Goal: Task Accomplishment & Management: Complete application form

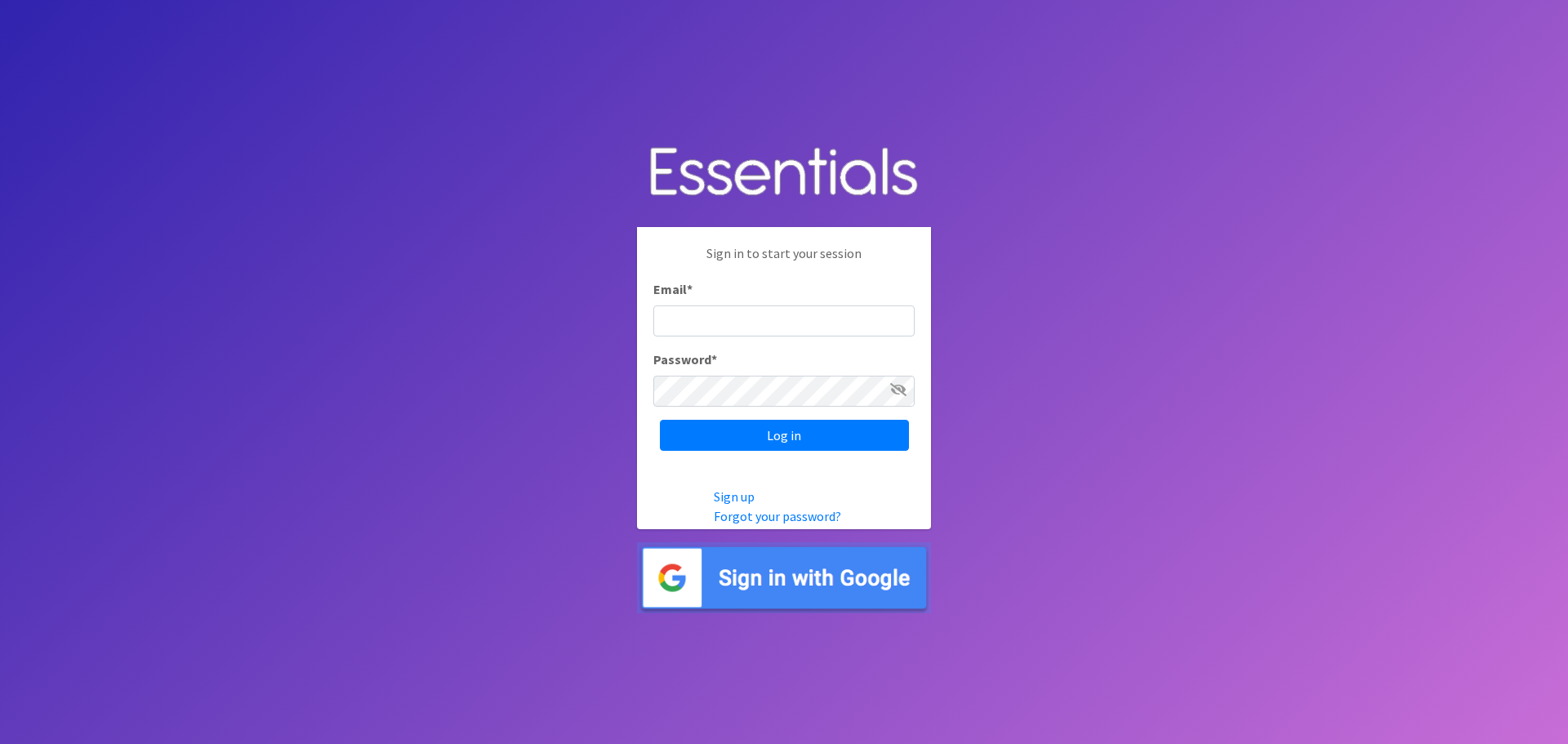
click at [726, 334] on input "Email *" at bounding box center [784, 321] width 261 height 31
type input "[EMAIL_ADDRESS][DOMAIN_NAME]"
click at [899, 389] on icon at bounding box center [898, 389] width 16 height 13
click at [797, 438] on input "Log in" at bounding box center [784, 435] width 249 height 31
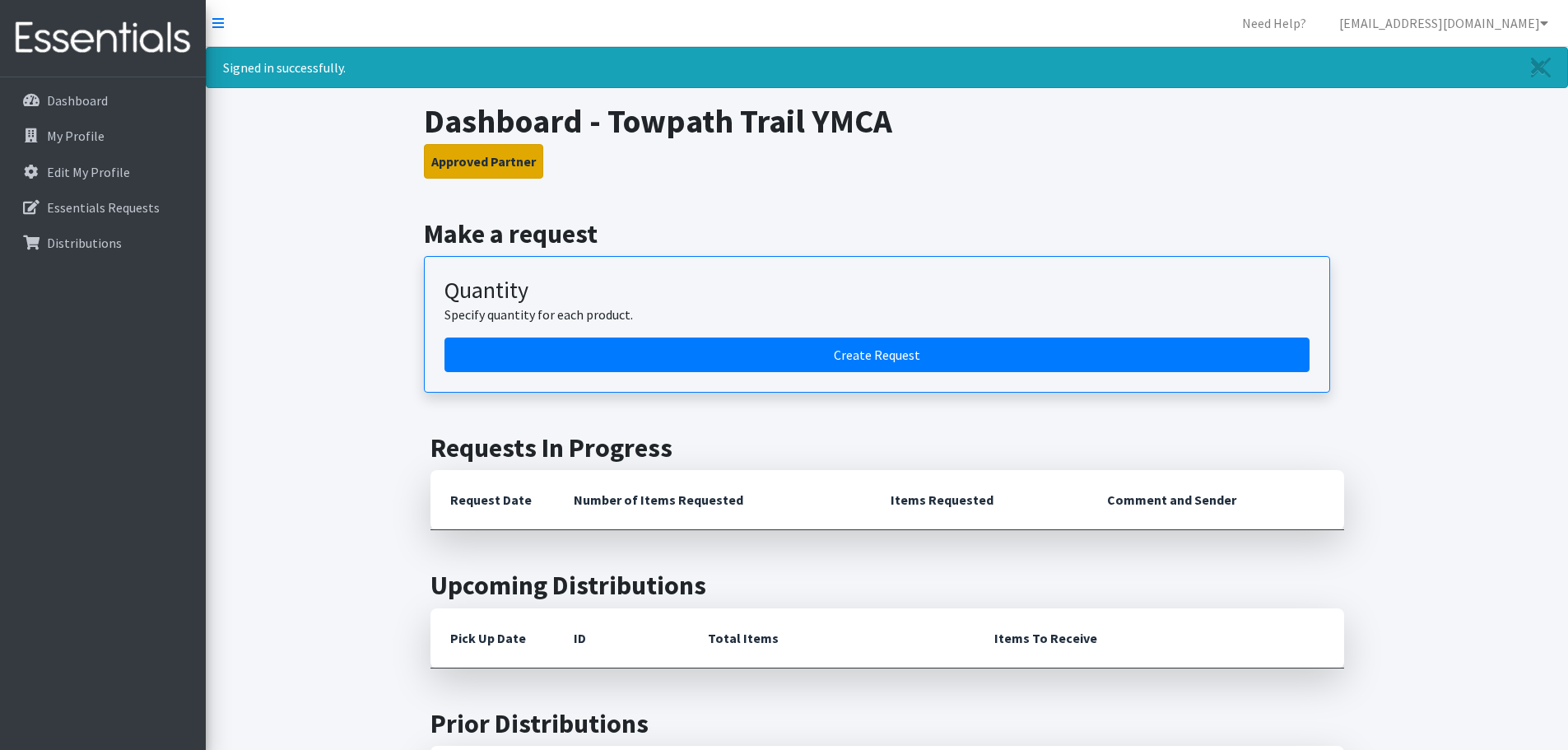
click at [441, 168] on button "Approved Partner" at bounding box center [483, 161] width 119 height 35
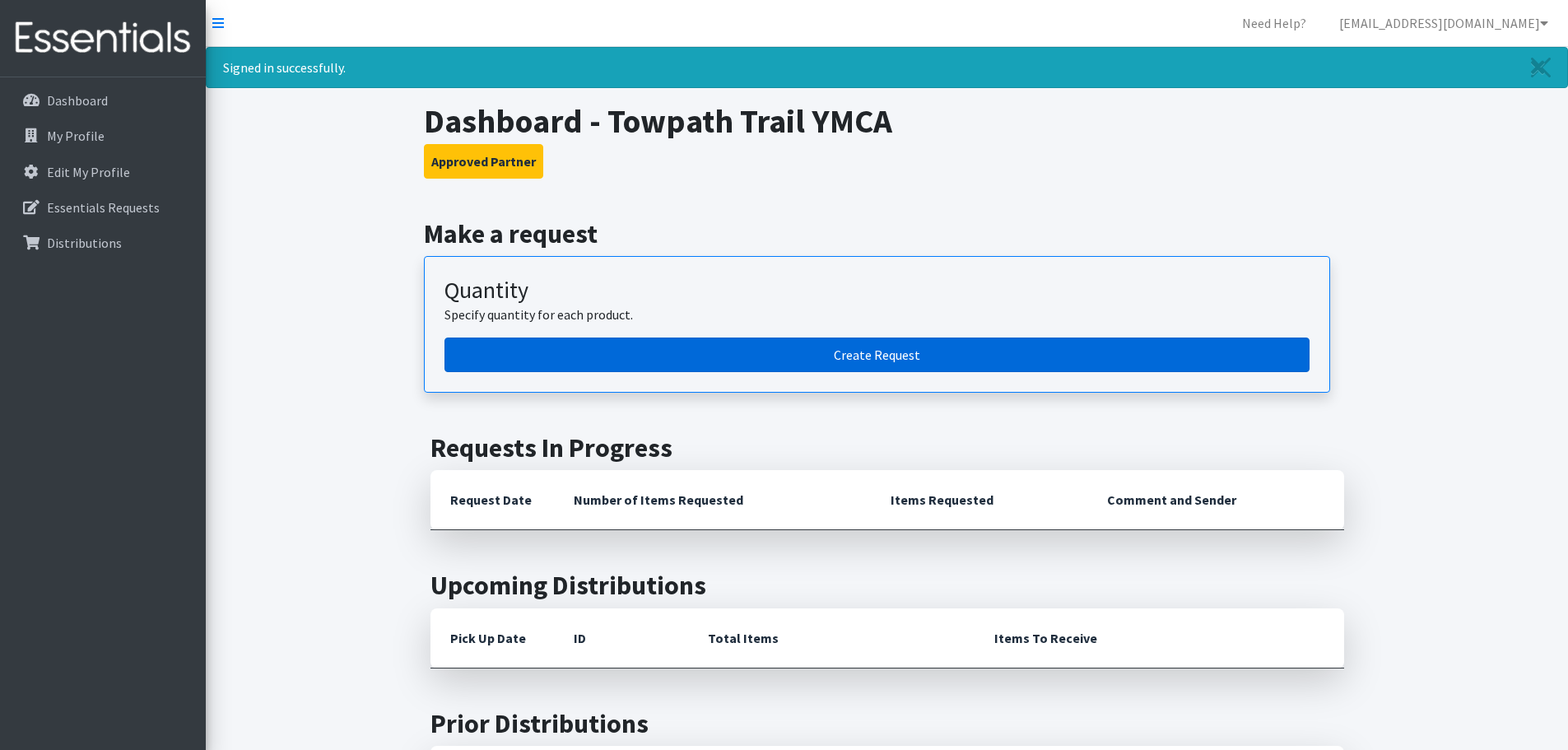
click at [711, 350] on link "Create Request" at bounding box center [877, 355] width 865 height 35
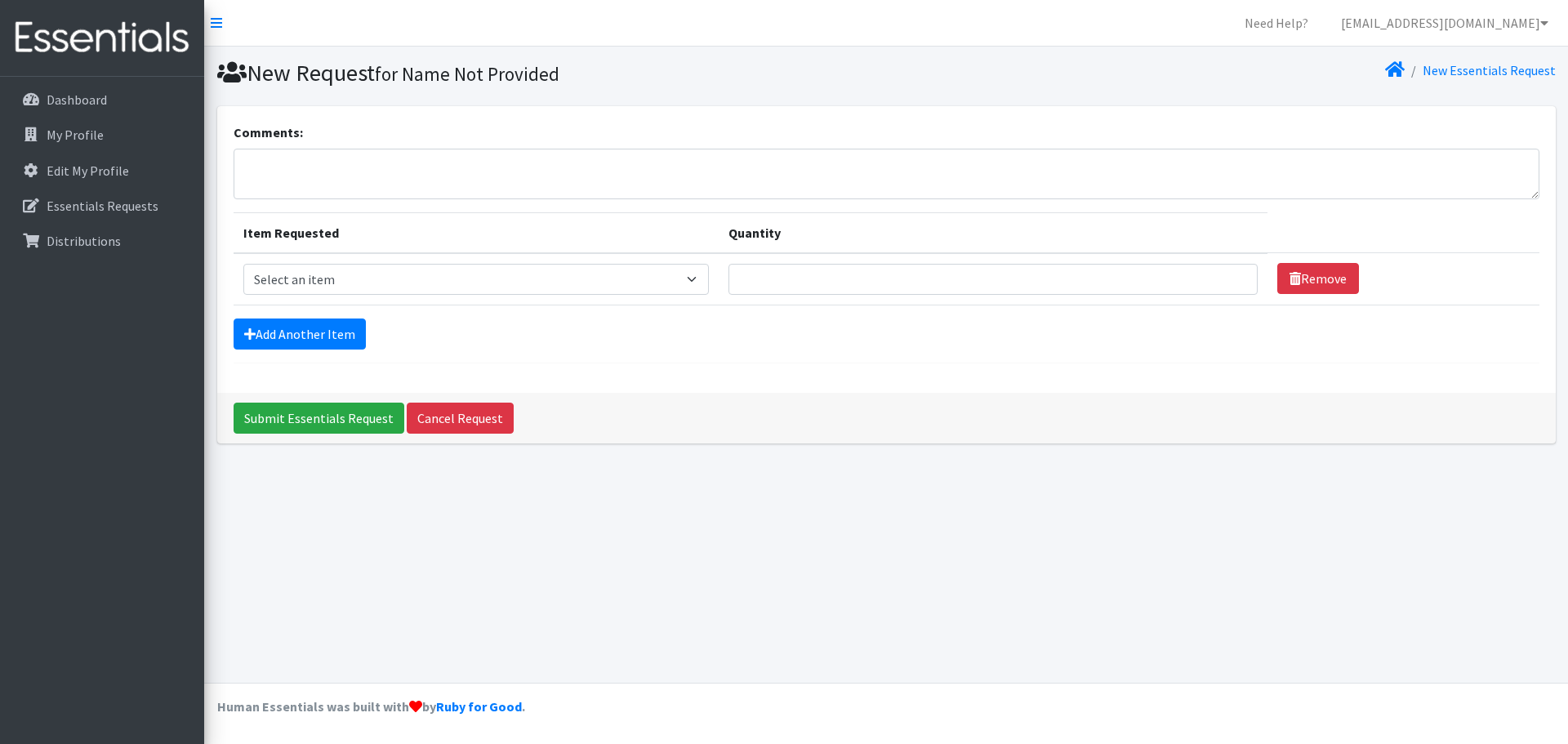
click at [298, 261] on td "Item Requested Select an item Adult XXX Large Adult Large Adult XX Large Adult …" at bounding box center [476, 279] width 486 height 52
click at [293, 283] on select "Select an item Adult XXX Large Adult Large Adult XX Large Adult Medium Adult Sm…" at bounding box center [476, 279] width 466 height 31
select select "414"
click at [243, 264] on select "Select an item Adult XXX Large Adult Large Adult XX Large Adult Medium Adult Sm…" at bounding box center [476, 279] width 466 height 31
click at [799, 278] on input "Quantity" at bounding box center [993, 279] width 529 height 31
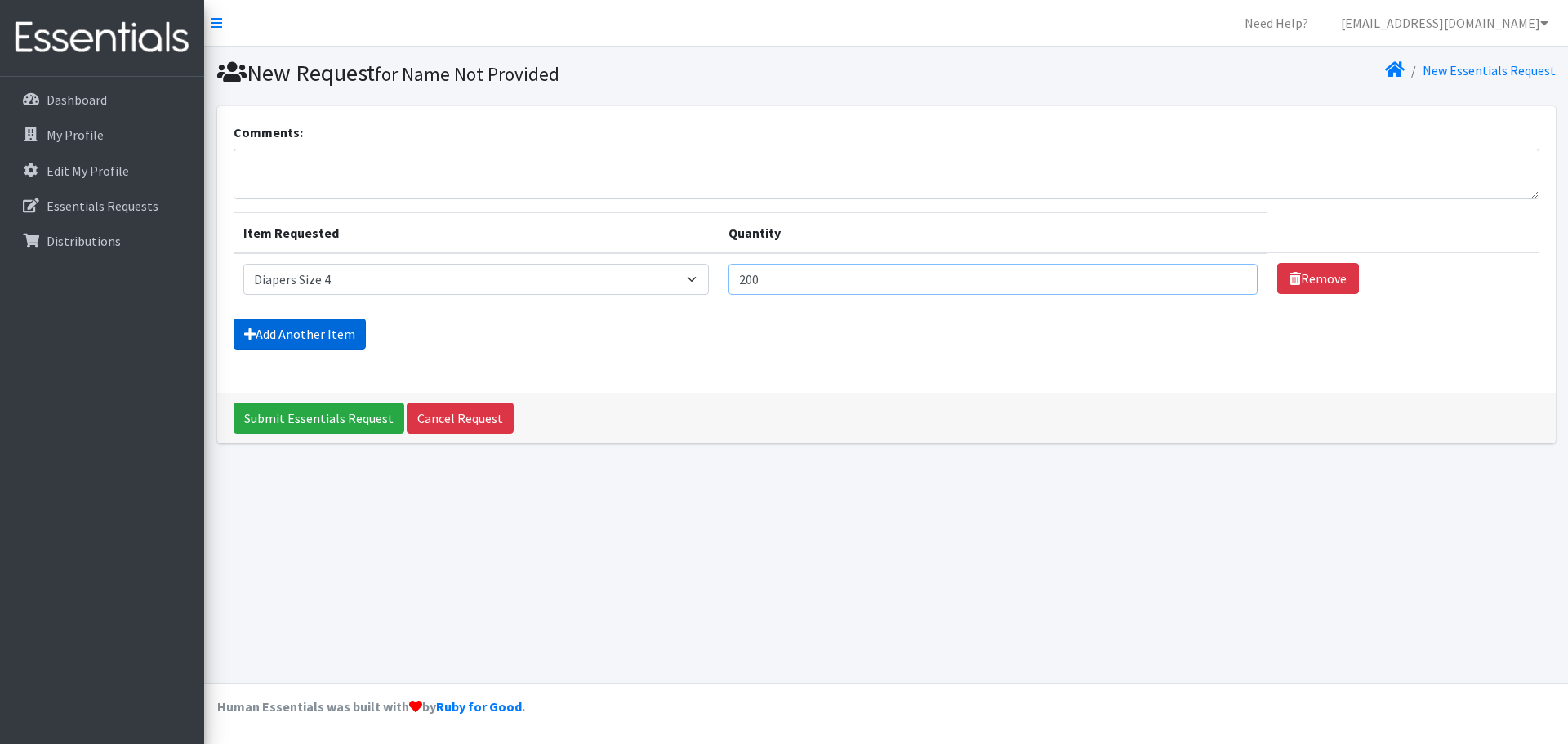
type input "200"
click at [292, 329] on link "Add Another Item" at bounding box center [299, 333] width 132 height 31
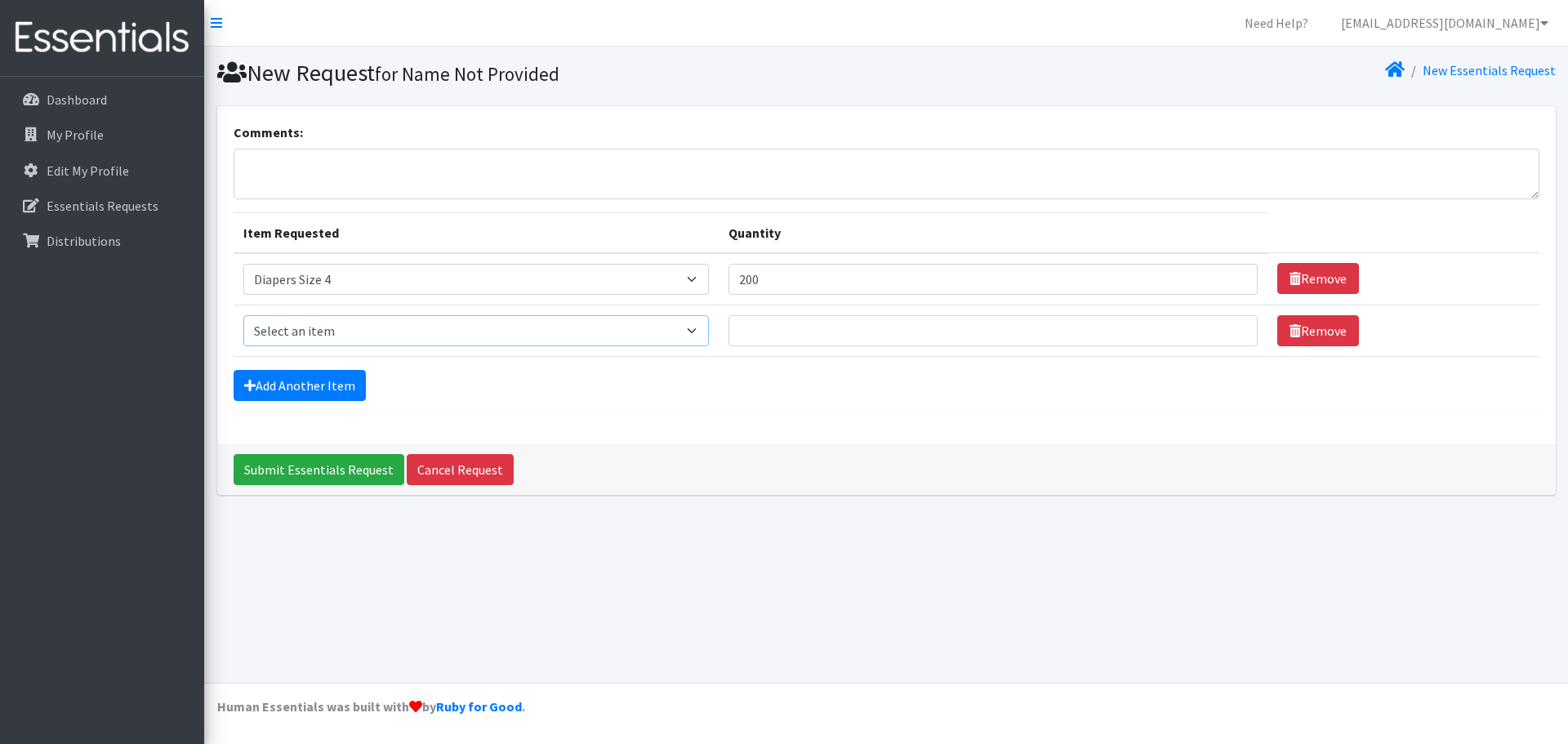
click at [292, 329] on select "Select an item Adult XXX Large Adult Large Adult XX Large Adult Medium Adult Sm…" at bounding box center [476, 331] width 466 height 31
select select "415"
click at [243, 316] on select "Select an item Adult XXX Large Adult Large Adult XX Large Adult Medium Adult Sm…" at bounding box center [476, 331] width 466 height 31
click at [832, 332] on input "Quantity" at bounding box center [993, 331] width 529 height 31
type input "500"
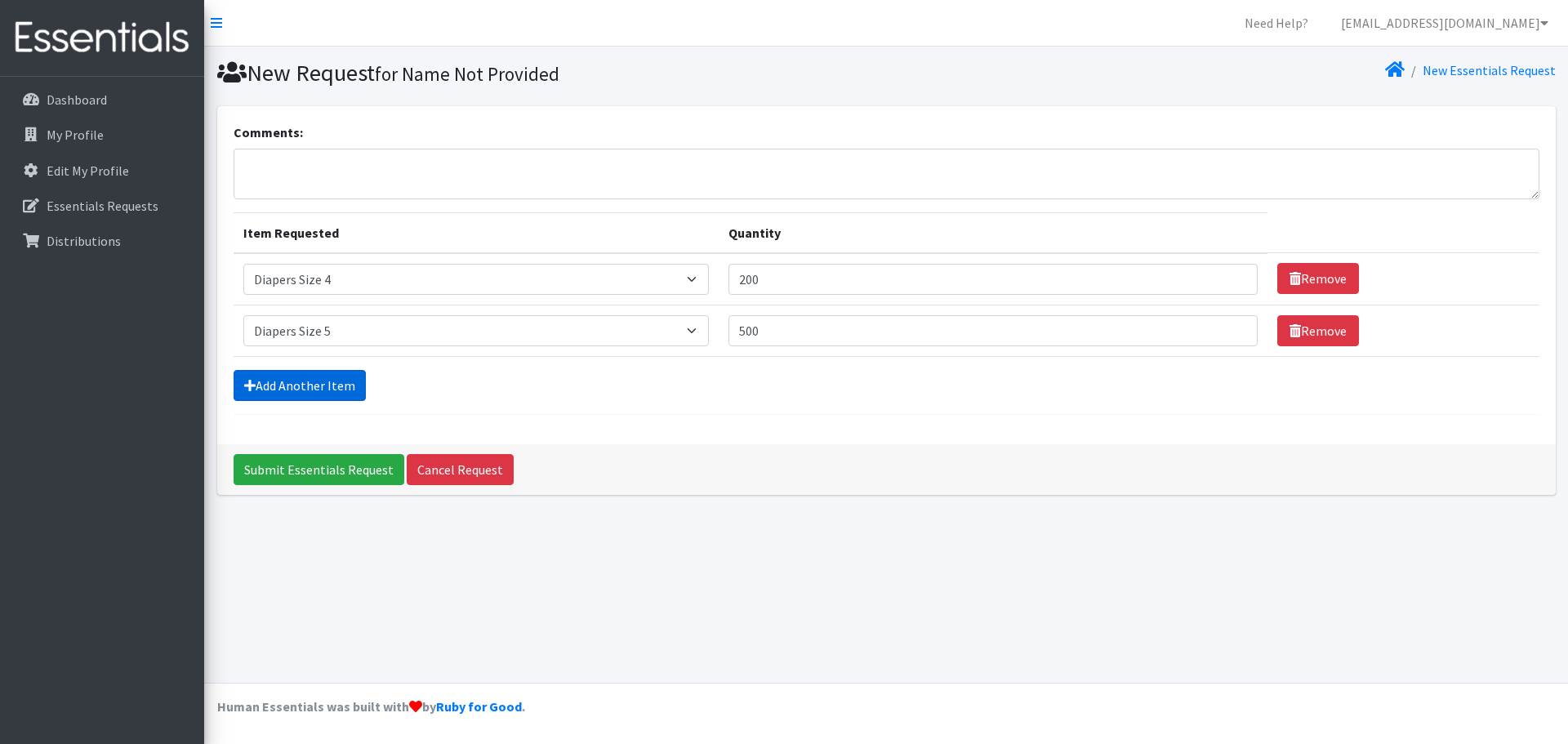
click at [296, 396] on link "Add Another Item" at bounding box center [299, 385] width 132 height 31
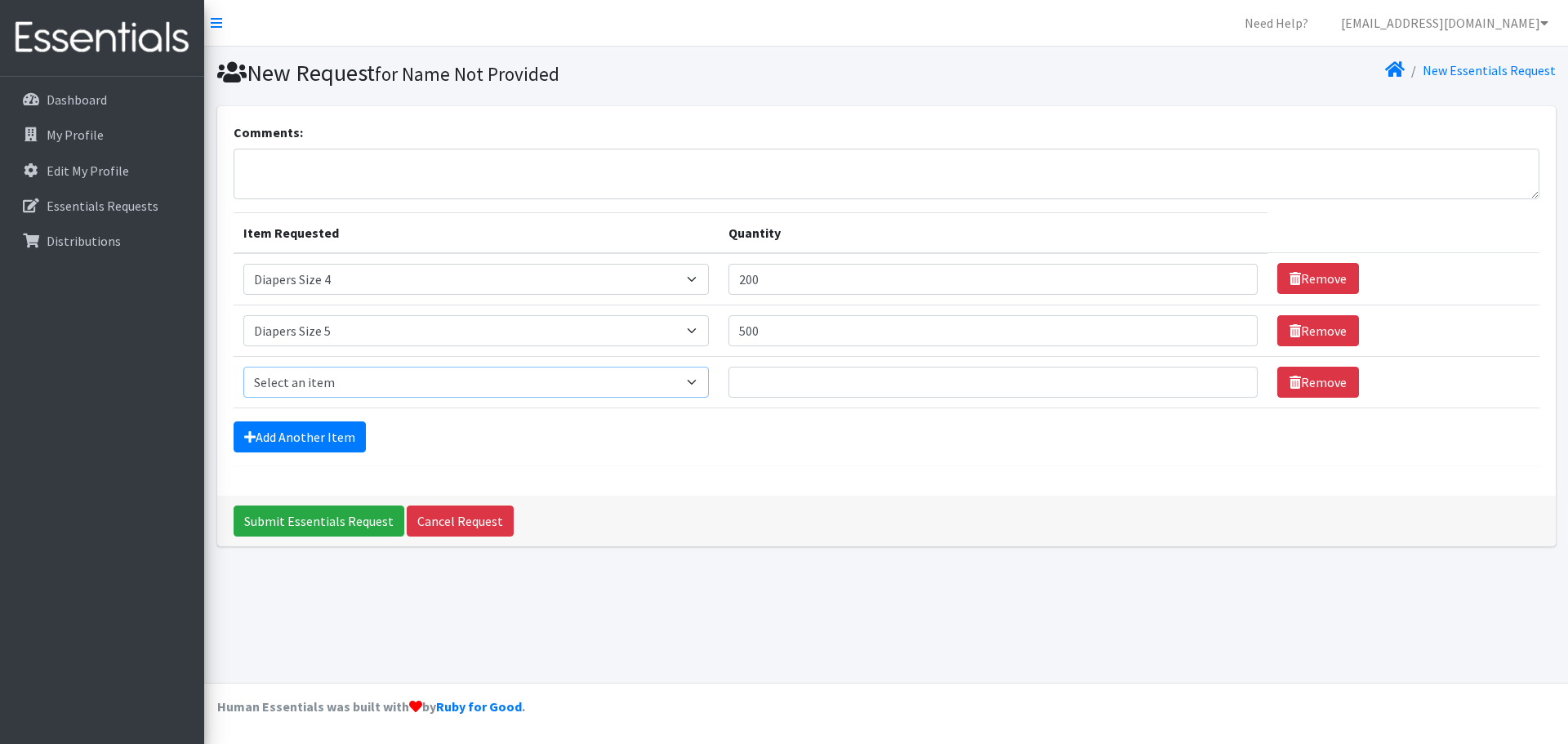
click at [298, 389] on select "Select an item Adult XXX Large Adult Large Adult XX Large Adult Medium Adult Sm…" at bounding box center [476, 382] width 466 height 31
select select "428"
click at [243, 367] on select "Select an item Adult XXX Large Adult Large Adult XX Large Adult Medium Adult Sm…" at bounding box center [476, 382] width 466 height 31
click at [765, 383] on input "Quantity" at bounding box center [993, 382] width 529 height 31
click at [754, 391] on input "300" at bounding box center [993, 382] width 529 height 31
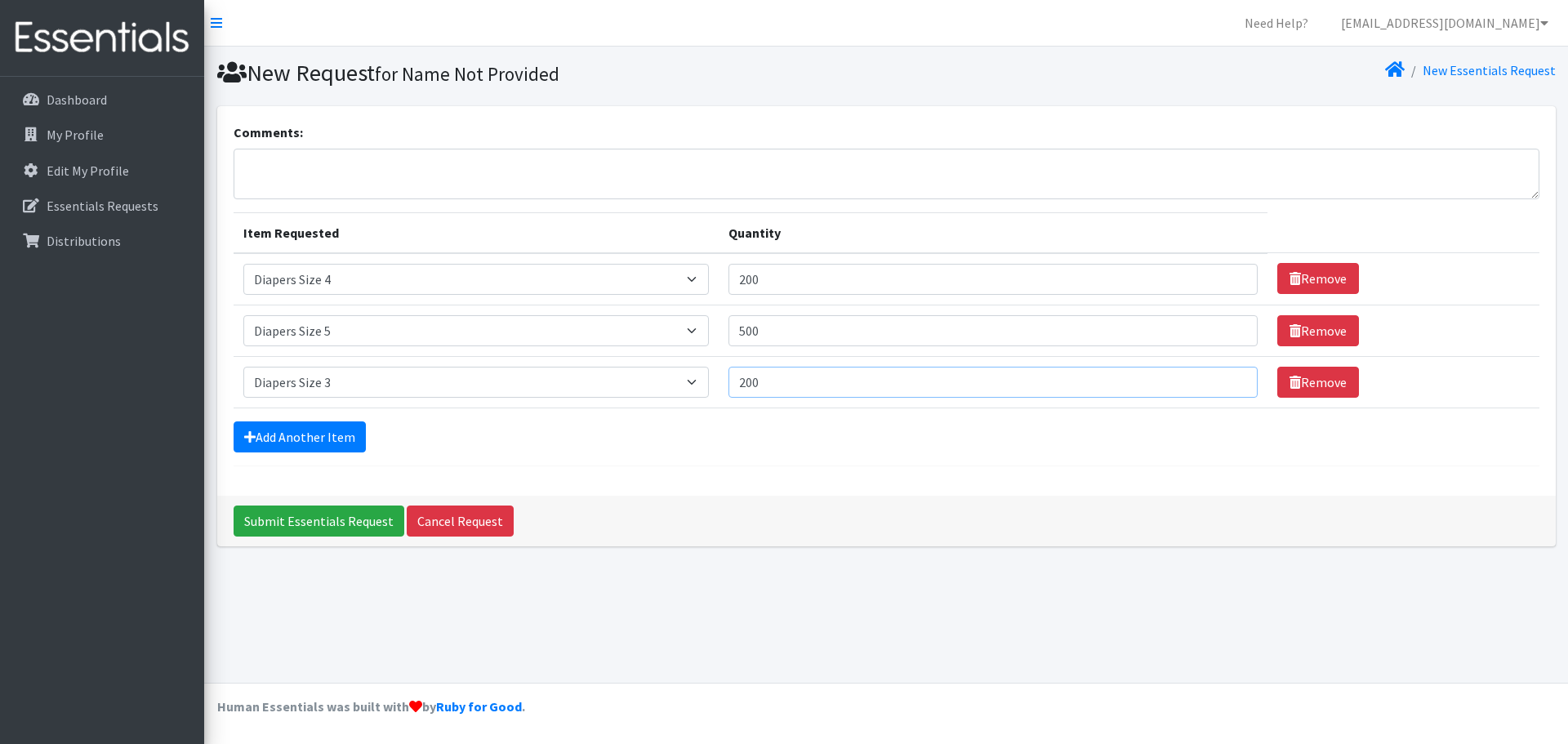
type input "200"
click at [545, 454] on form "Comments: Item Requested Quantity Item Requested Select an item Adult XXX Large…" at bounding box center [887, 294] width 1306 height 344
click at [290, 433] on link "Add Another Item" at bounding box center [299, 436] width 132 height 31
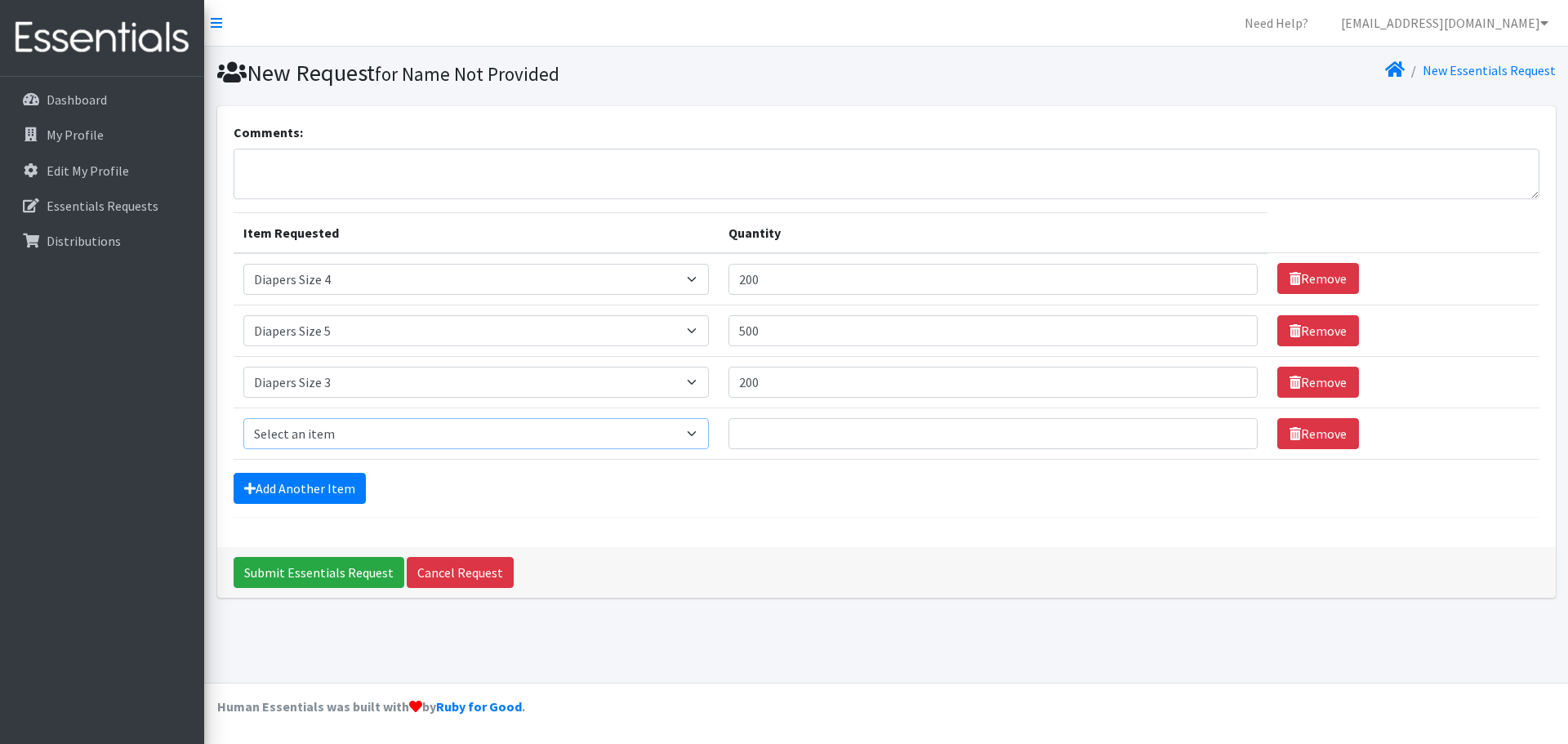
click at [601, 435] on select "Select an item Adult XXX Large Adult Large Adult XX Large Adult Medium Adult Sm…" at bounding box center [476, 434] width 466 height 31
select select "4738"
click at [243, 419] on select "Select an item Adult XXX Large Adult Large Adult XX Large Adult Medium Adult Sm…" at bounding box center [476, 434] width 466 height 31
click at [773, 432] on input "Quantity" at bounding box center [993, 434] width 529 height 31
type input "1"
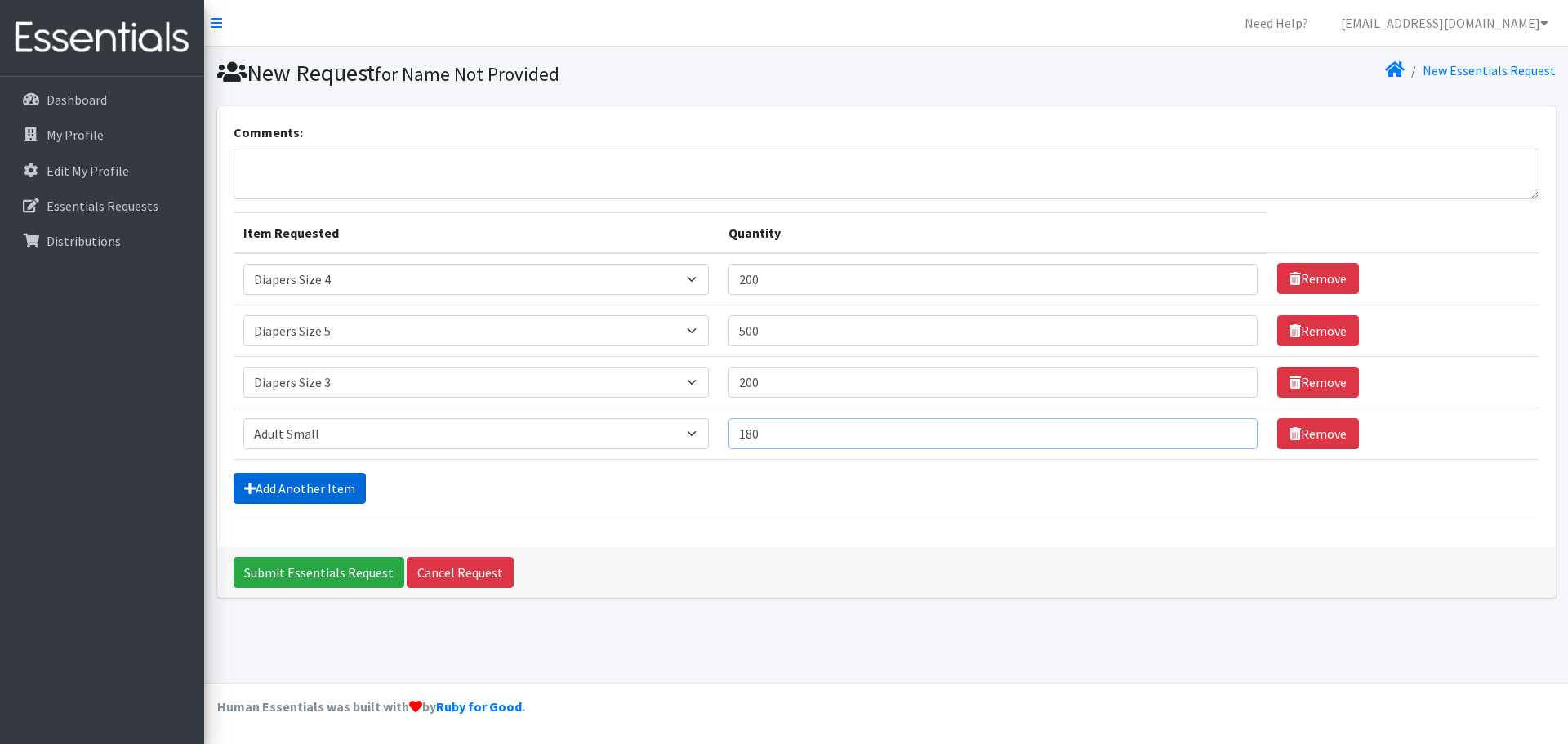
type input "180"
click at [260, 489] on link "Add Another Item" at bounding box center [299, 488] width 132 height 31
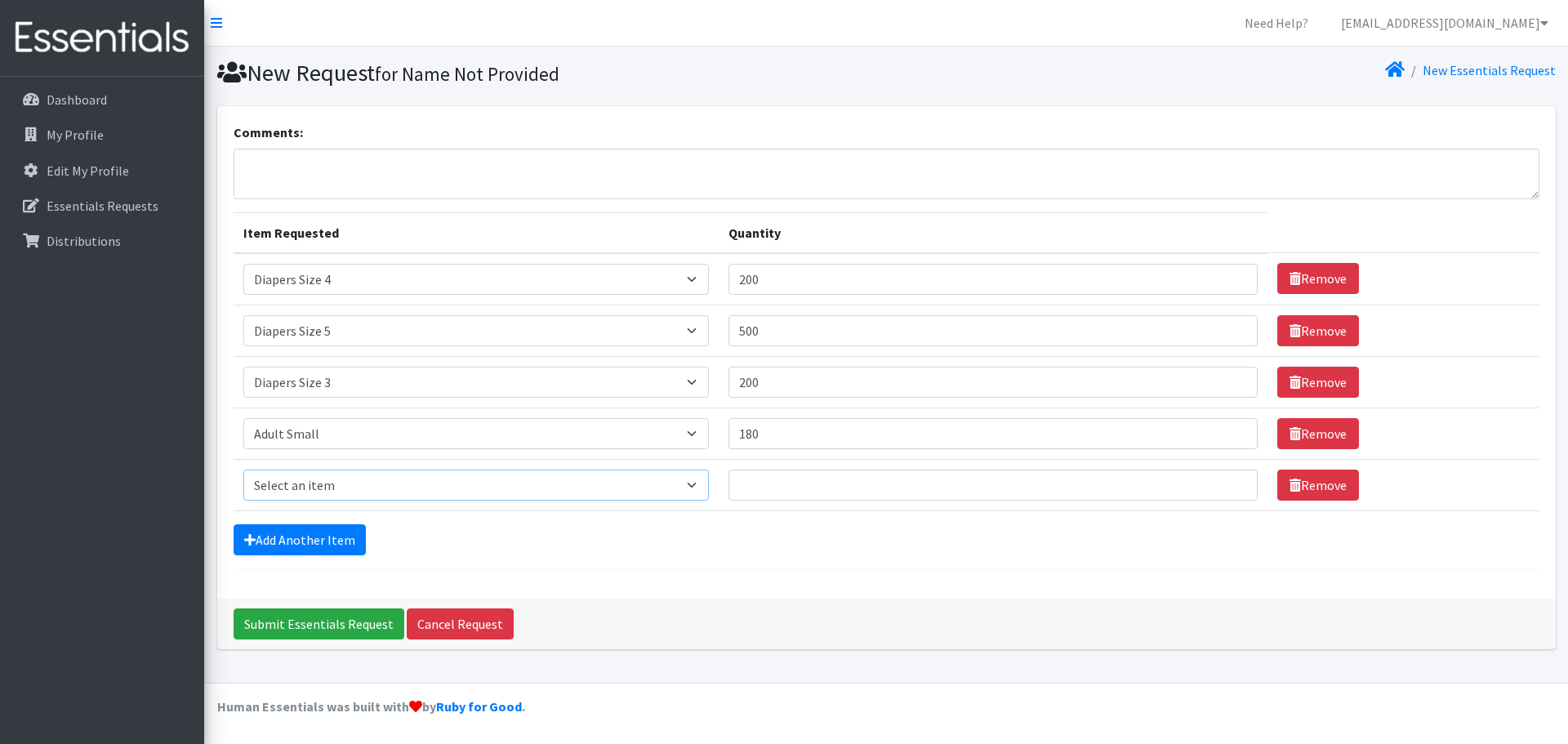
click at [259, 484] on select "Select an item Adult XXX Large Adult Large Adult XX Large Adult Medium Adult Sm…" at bounding box center [476, 485] width 466 height 31
select select "4933"
click at [243, 470] on select "Select an item Adult XXX Large Adult Large Adult XX Large Adult Medium Adult Sm…" at bounding box center [476, 485] width 466 height 31
click at [827, 473] on input "Quantity" at bounding box center [993, 485] width 529 height 31
type input "180"
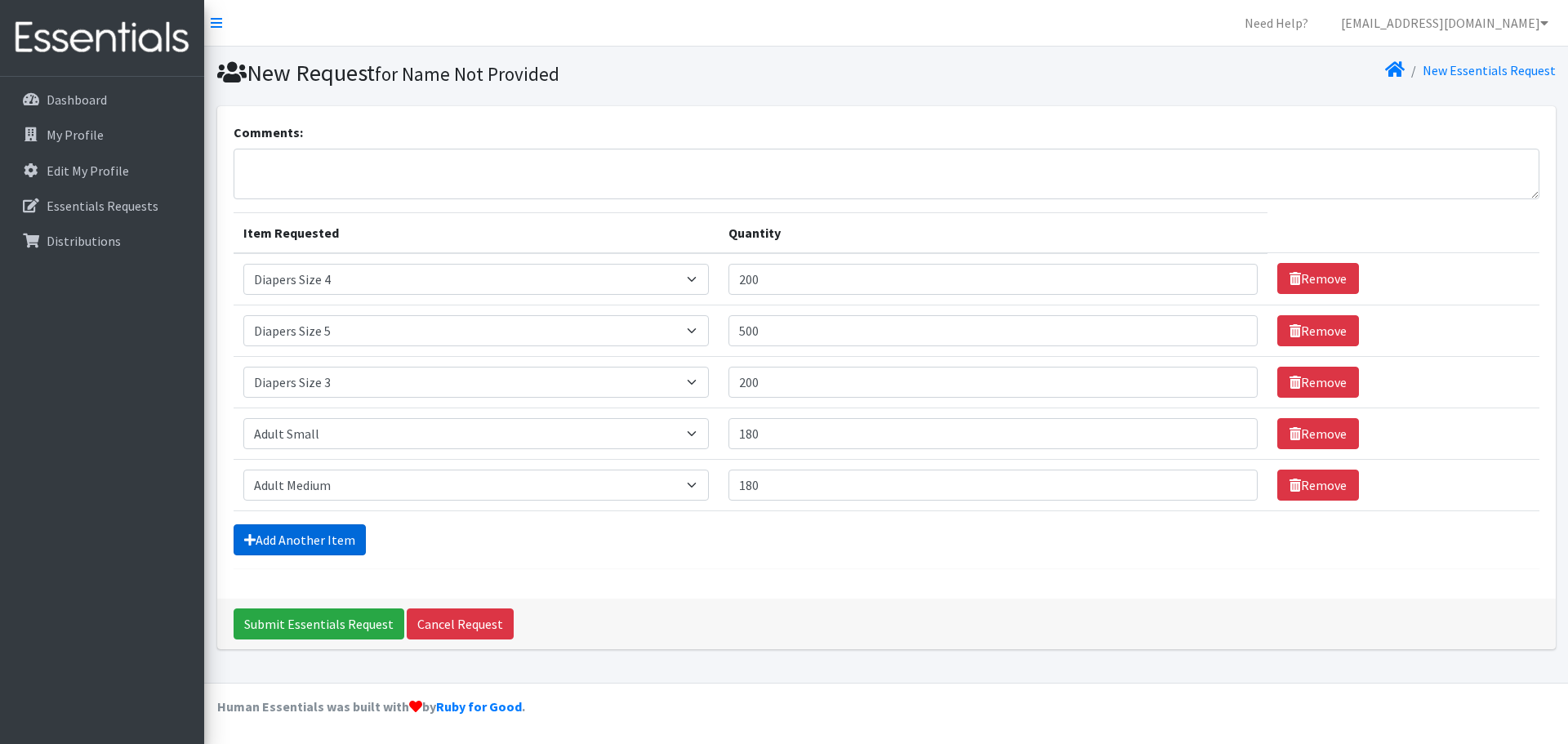
click at [300, 550] on link "Add Another Item" at bounding box center [299, 540] width 132 height 31
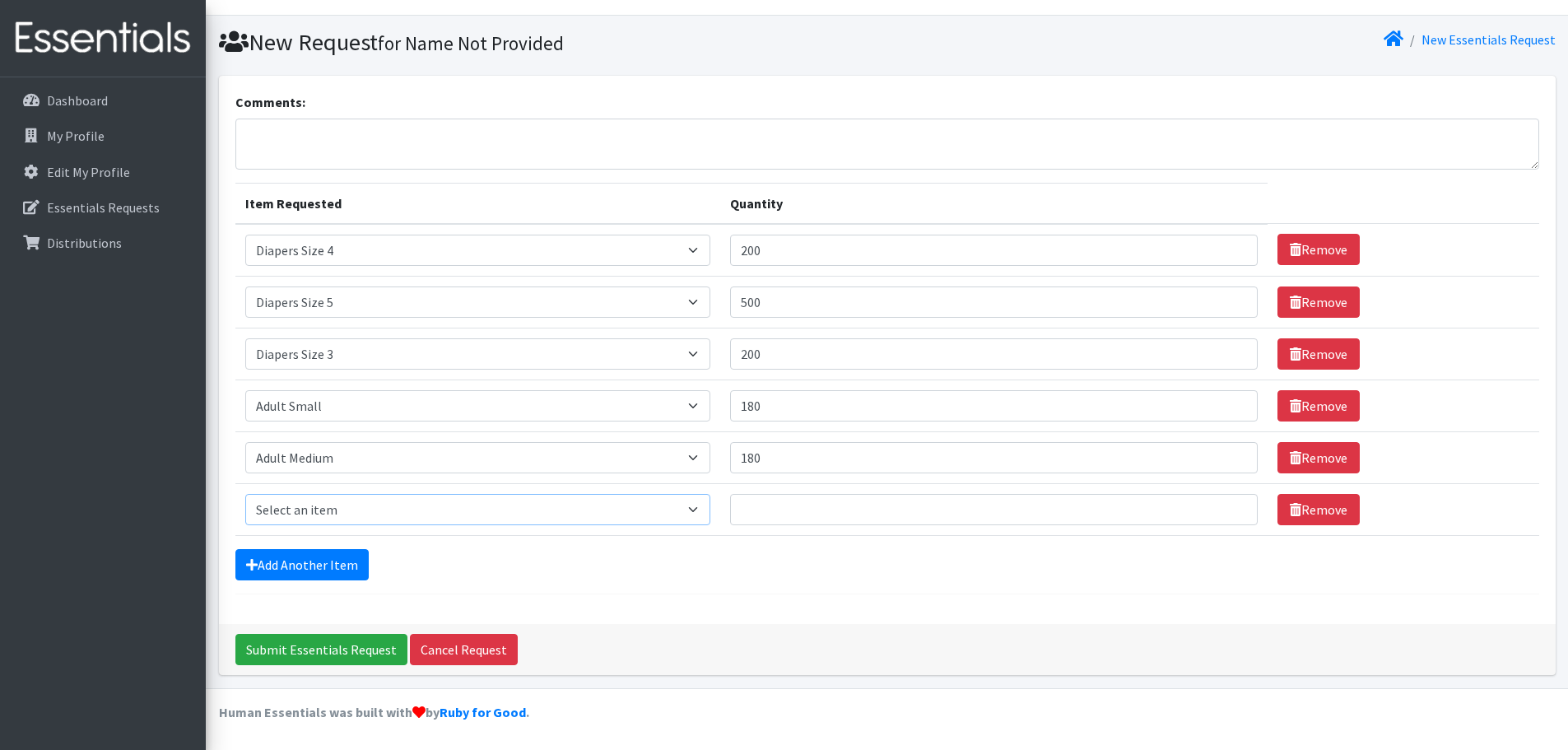
click at [268, 508] on select "Select an item Adult XXX Large Adult Large Adult XX Large Adult Medium Adult Sm…" at bounding box center [477, 510] width 465 height 31
select select "4934"
click at [245, 495] on select "Select an item Adult XXX Large Adult Large Adult XX Large Adult Medium Adult Sm…" at bounding box center [477, 510] width 465 height 31
click at [766, 512] on input "Quantity" at bounding box center [994, 510] width 528 height 31
type input "180"
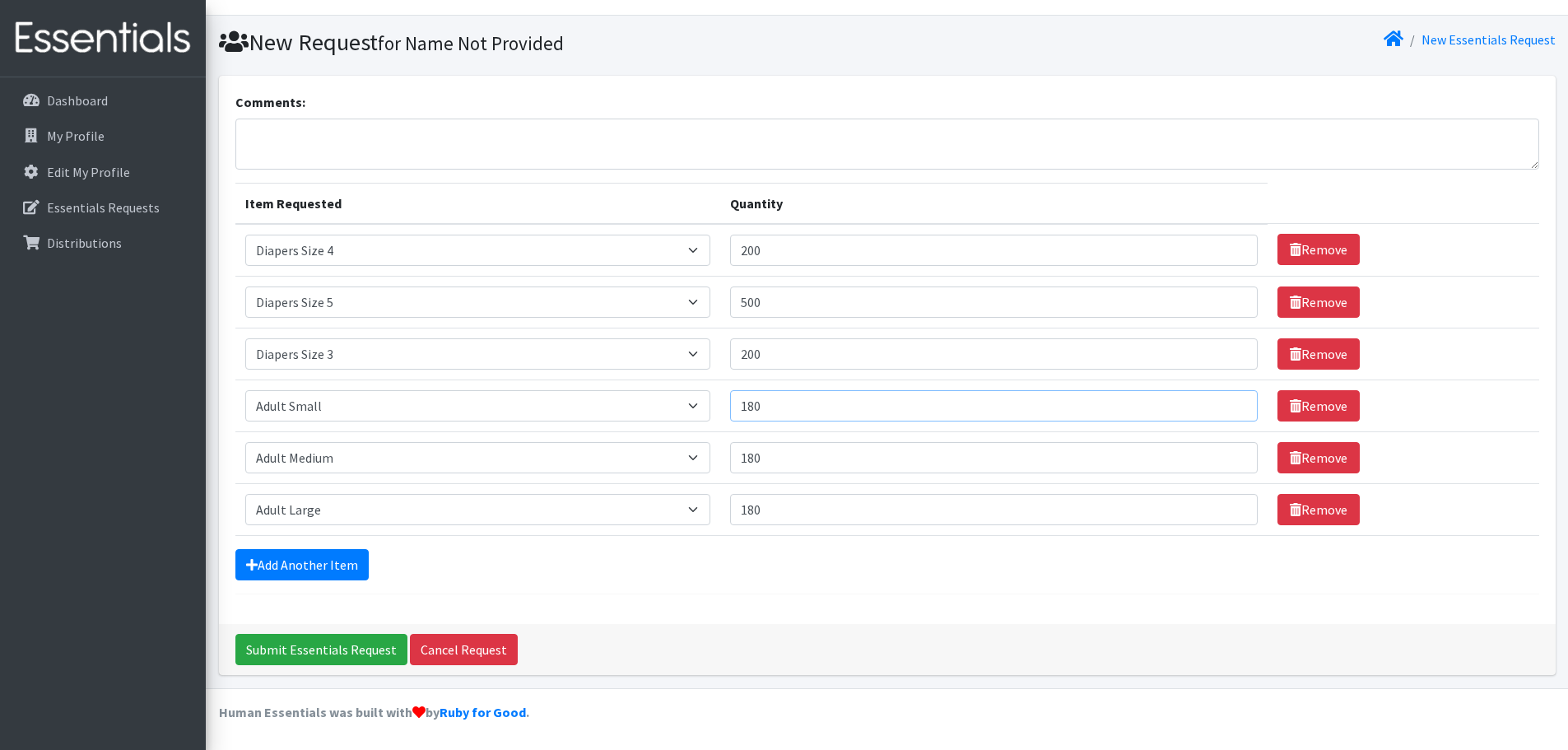
click at [784, 410] on input "180" at bounding box center [994, 406] width 528 height 31
drag, startPoint x: 784, startPoint y: 410, endPoint x: 750, endPoint y: 414, distance: 34.2
click at [750, 414] on input "180" at bounding box center [994, 406] width 528 height 31
type input "120"
drag, startPoint x: 783, startPoint y: 448, endPoint x: 733, endPoint y: 453, distance: 50.2
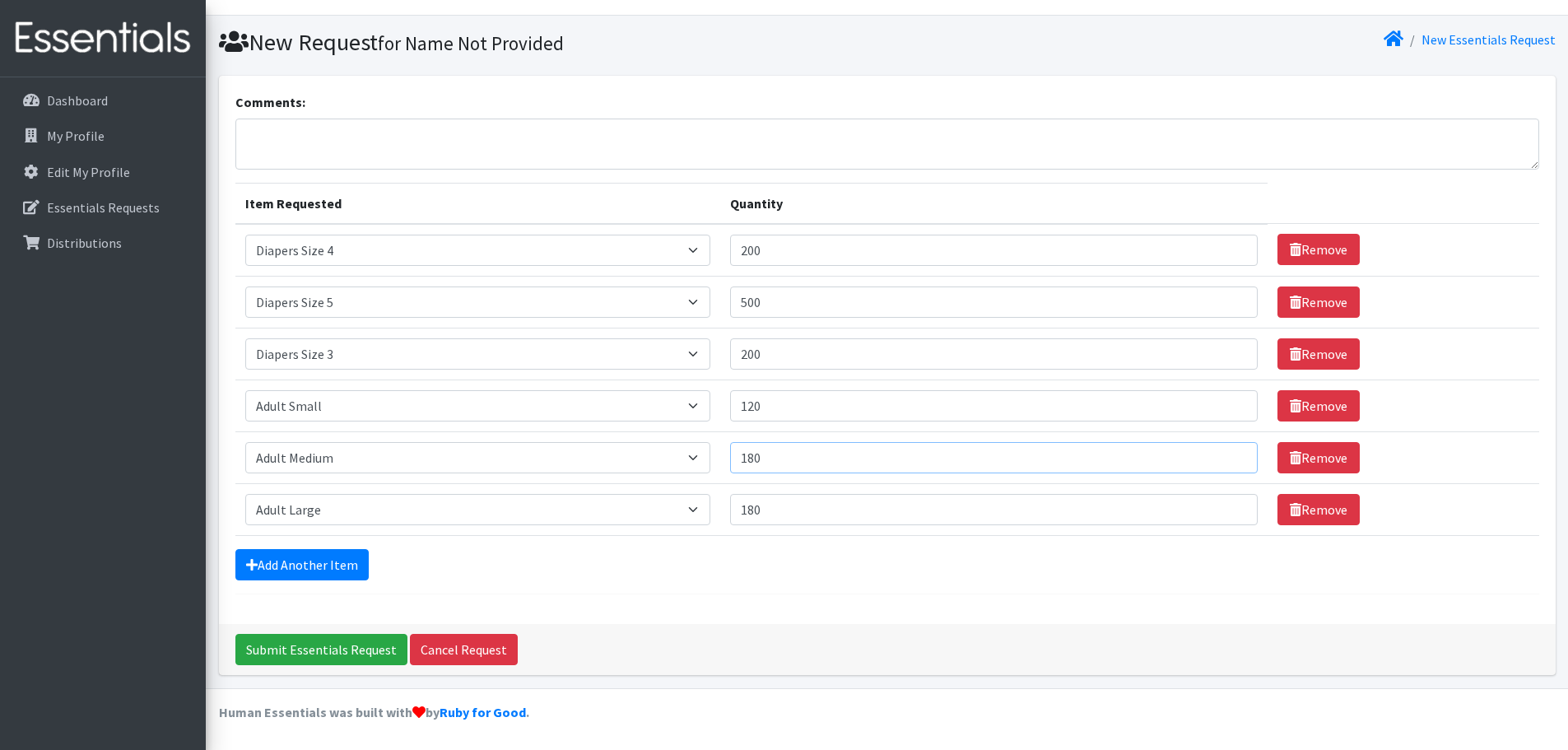
click at [733, 453] on td "Quantity 180" at bounding box center [994, 458] width 548 height 52
type input "120"
drag, startPoint x: 773, startPoint y: 503, endPoint x: 720, endPoint y: 504, distance: 53.0
click at [720, 504] on tr "Item Requested Select an item Adult XXX Large Adult Large Adult XX Large Adult …" at bounding box center [887, 510] width 1304 height 52
type input "120"
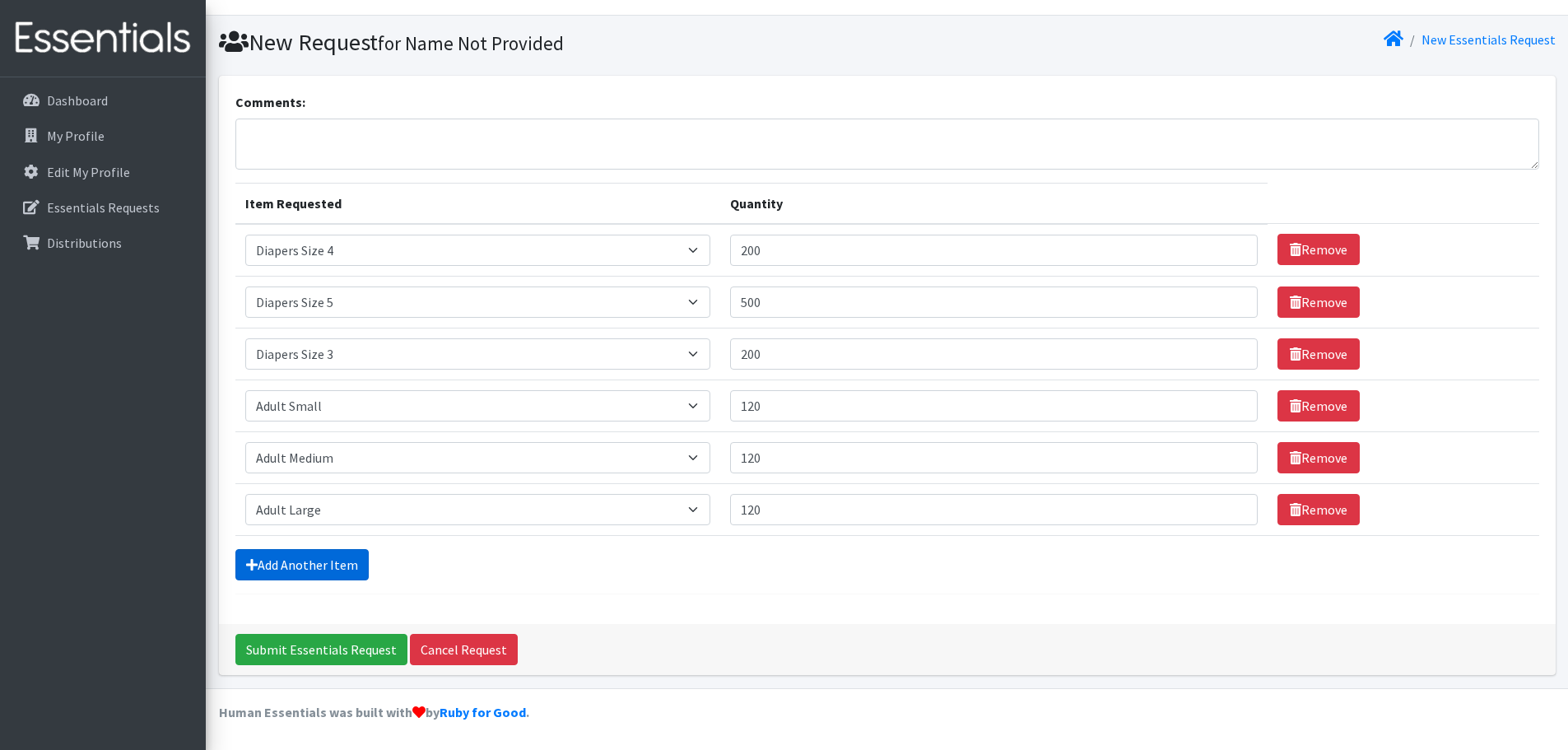
click at [309, 556] on link "Add Another Item" at bounding box center [302, 565] width 133 height 31
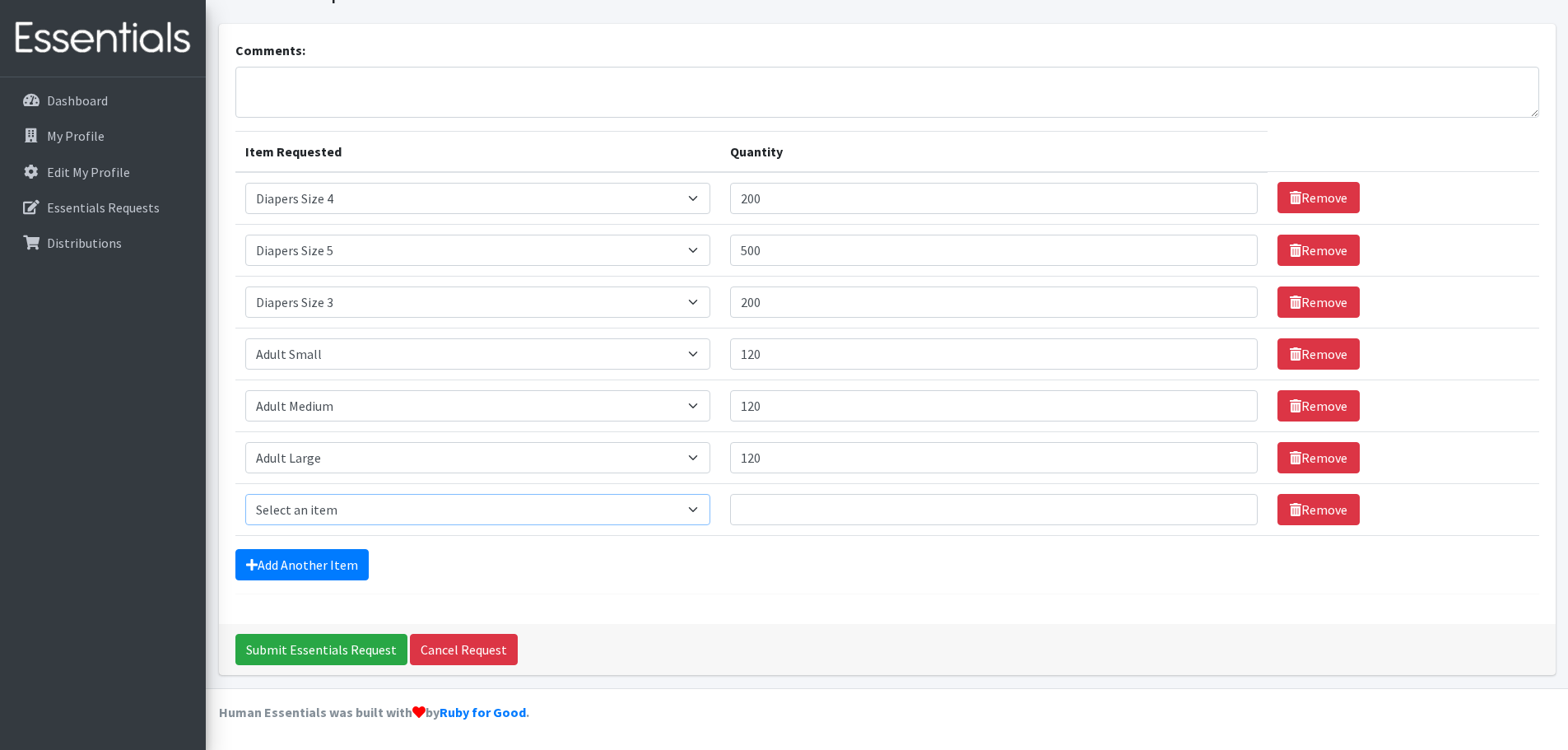
click at [270, 513] on select "Select an item Adult XXX Large Adult Large Adult XX Large Adult Medium Adult Sm…" at bounding box center [477, 510] width 465 height 31
select select "12890"
click at [245, 495] on select "Select an item Adult XXX Large Adult Large Adult XX Large Adult Medium Adult Sm…" at bounding box center [477, 510] width 465 height 31
click at [818, 487] on td "Quantity" at bounding box center [994, 510] width 548 height 52
click at [810, 507] on input "Quantity" at bounding box center [994, 510] width 528 height 31
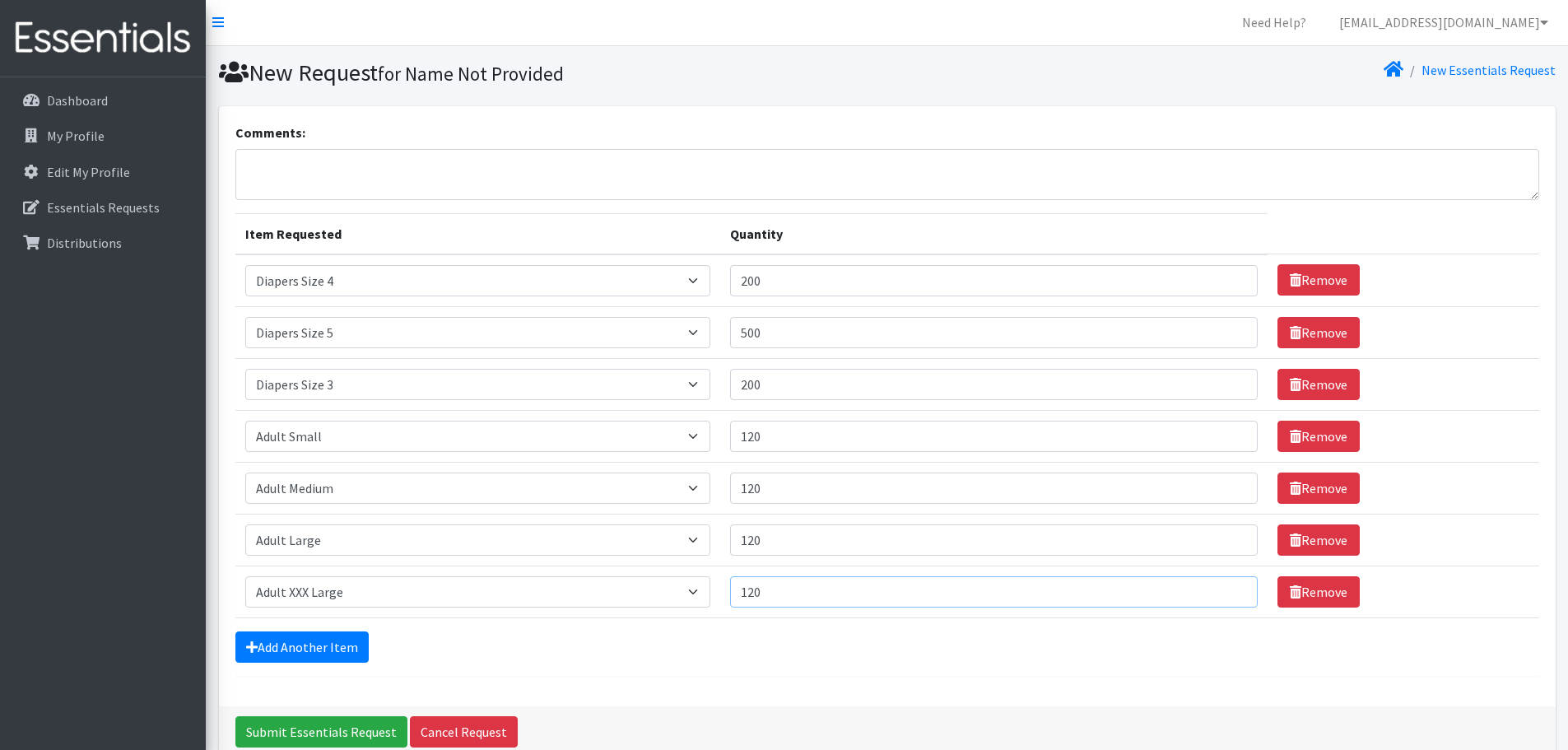
scroll to position [0, 0]
type input "120"
click at [415, 155] on textarea "Comments:" at bounding box center [887, 175] width 1304 height 51
click at [304, 169] on textarea "I am bring size 1 & 2 back" at bounding box center [887, 175] width 1304 height 51
click at [565, 164] on textarea "I am bring diapers size 1 & 2 back" at bounding box center [887, 175] width 1304 height 51
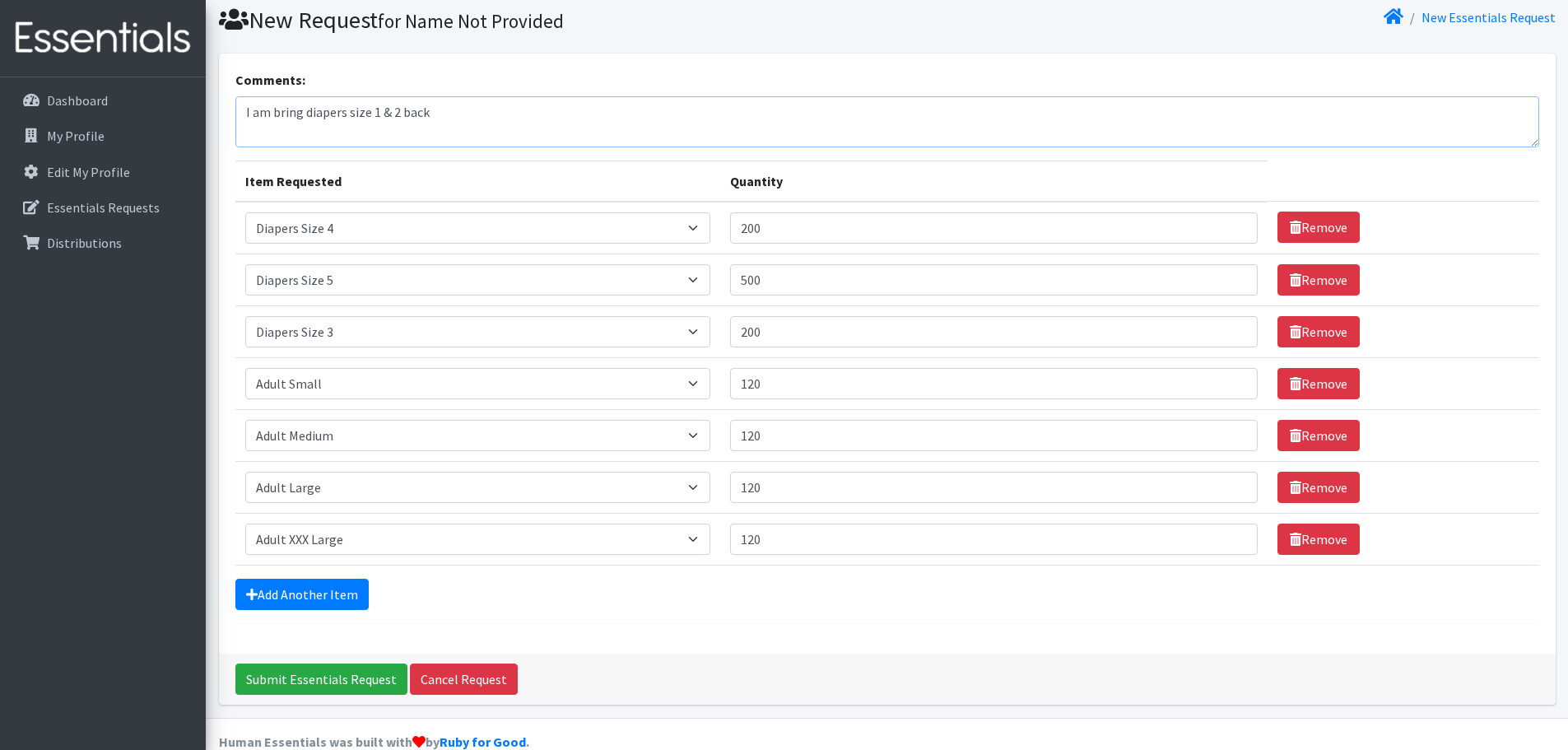
scroll to position [82, 0]
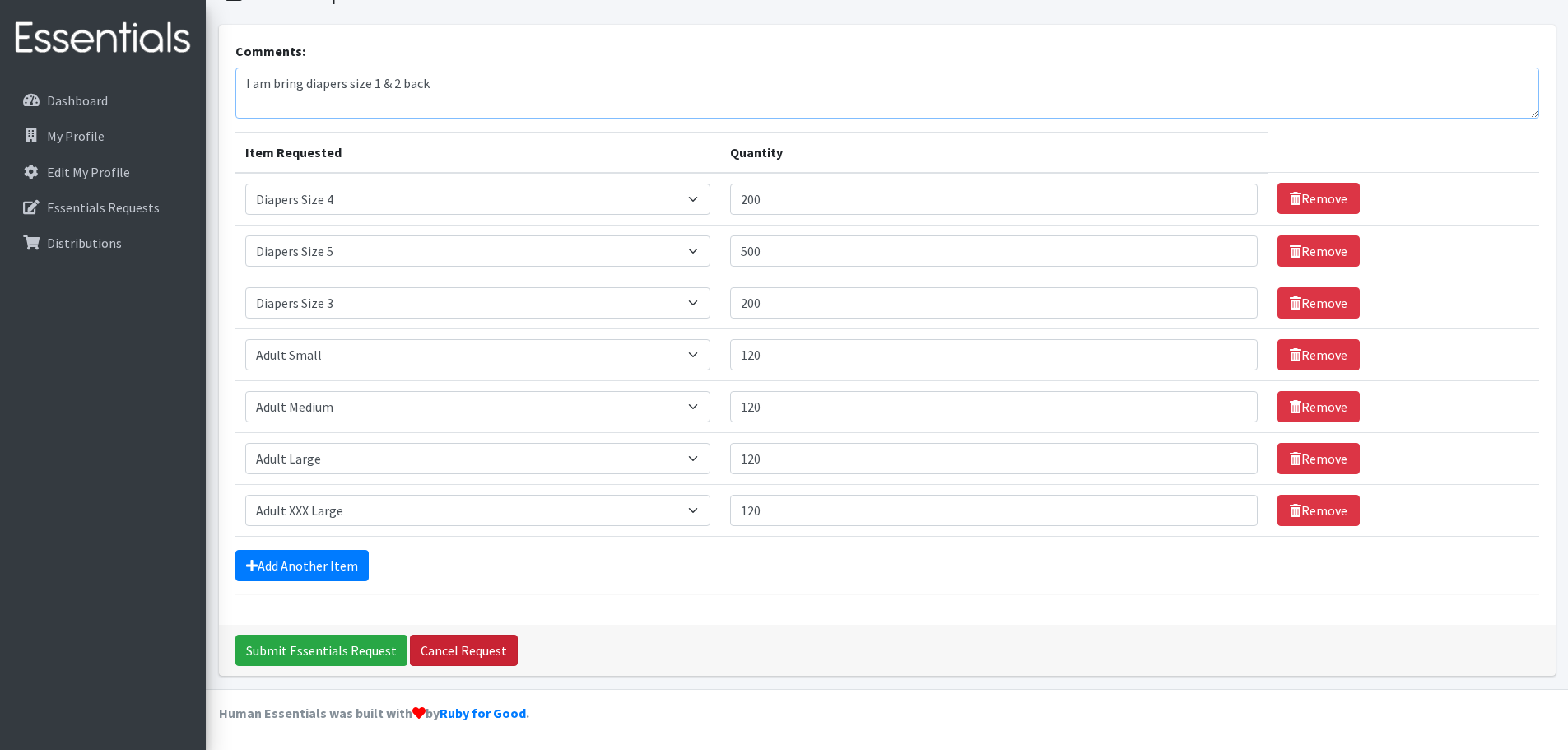
type textarea "I am bring diapers size 1 & 2 back"
click at [467, 650] on link "Cancel Request" at bounding box center [464, 651] width 107 height 31
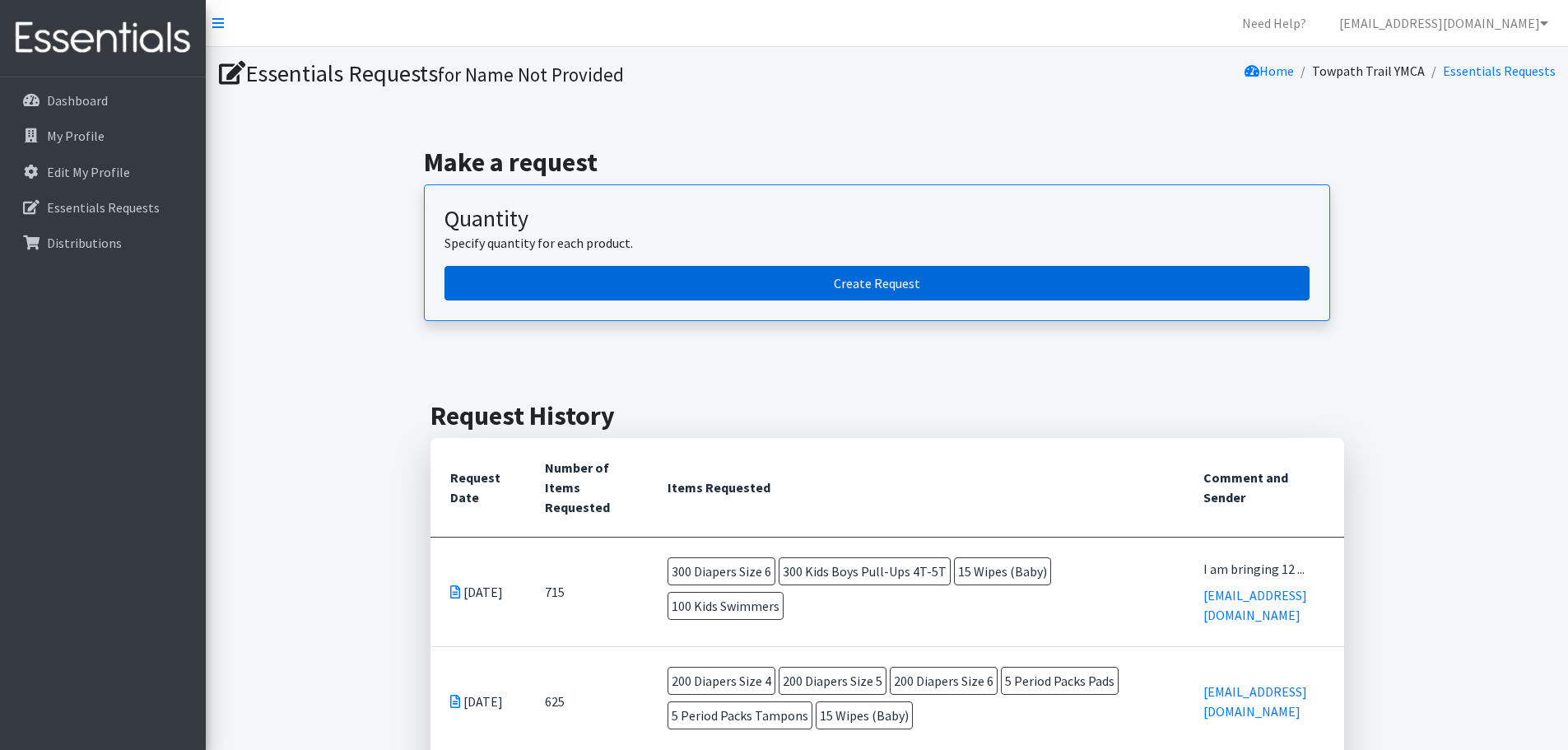
click at [835, 280] on link "Create Request" at bounding box center [877, 283] width 865 height 35
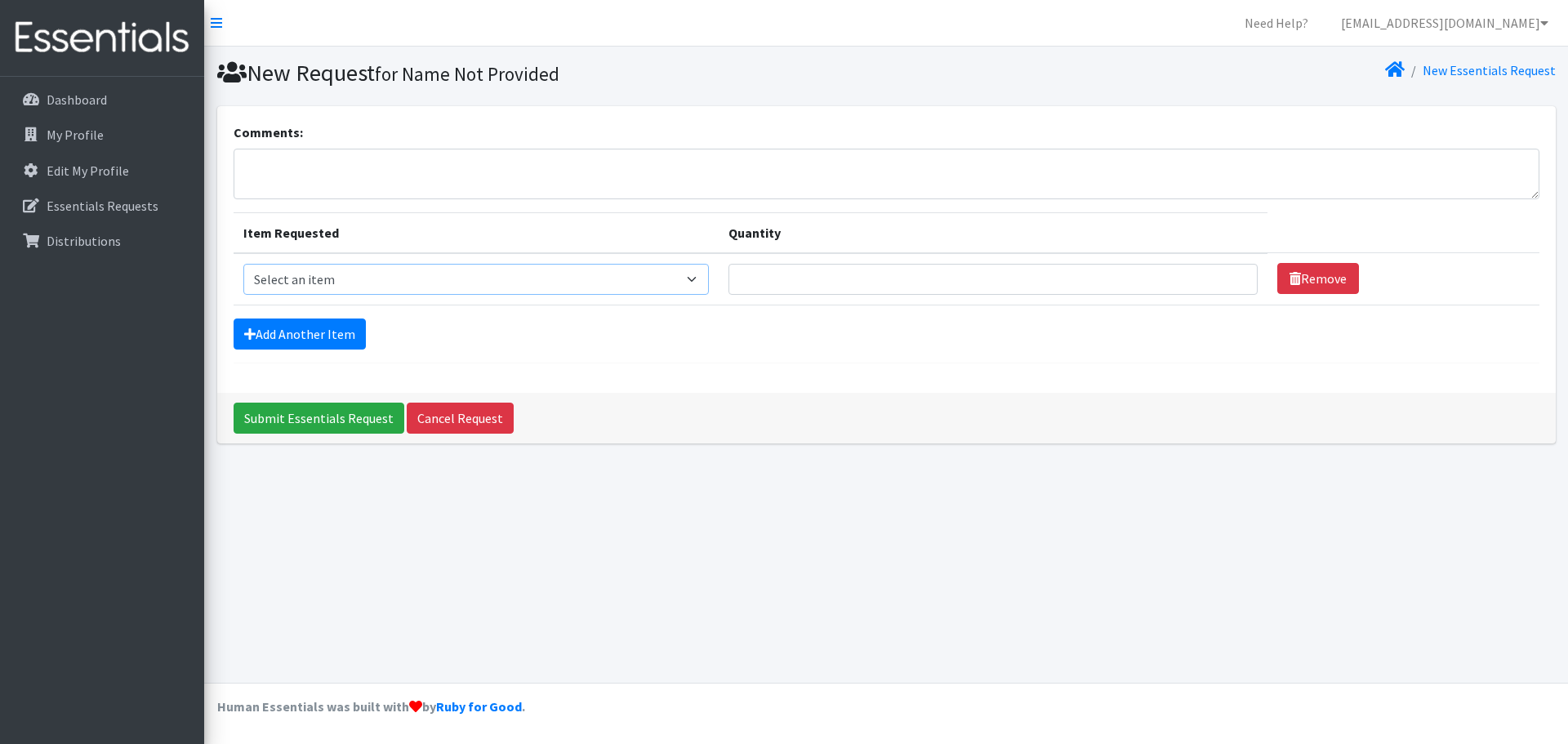
click at [305, 288] on select "Select an item Adult XXX Large Adult Large Adult XX Large Adult Medium Adult Sm…" at bounding box center [476, 279] width 466 height 31
select select "12890"
click at [243, 264] on select "Select an item Adult XXX Large Adult Large Adult XX Large Adult Medium Adult Sm…" at bounding box center [476, 279] width 466 height 31
click at [854, 268] on input "Quantity" at bounding box center [993, 279] width 529 height 31
type input "120"
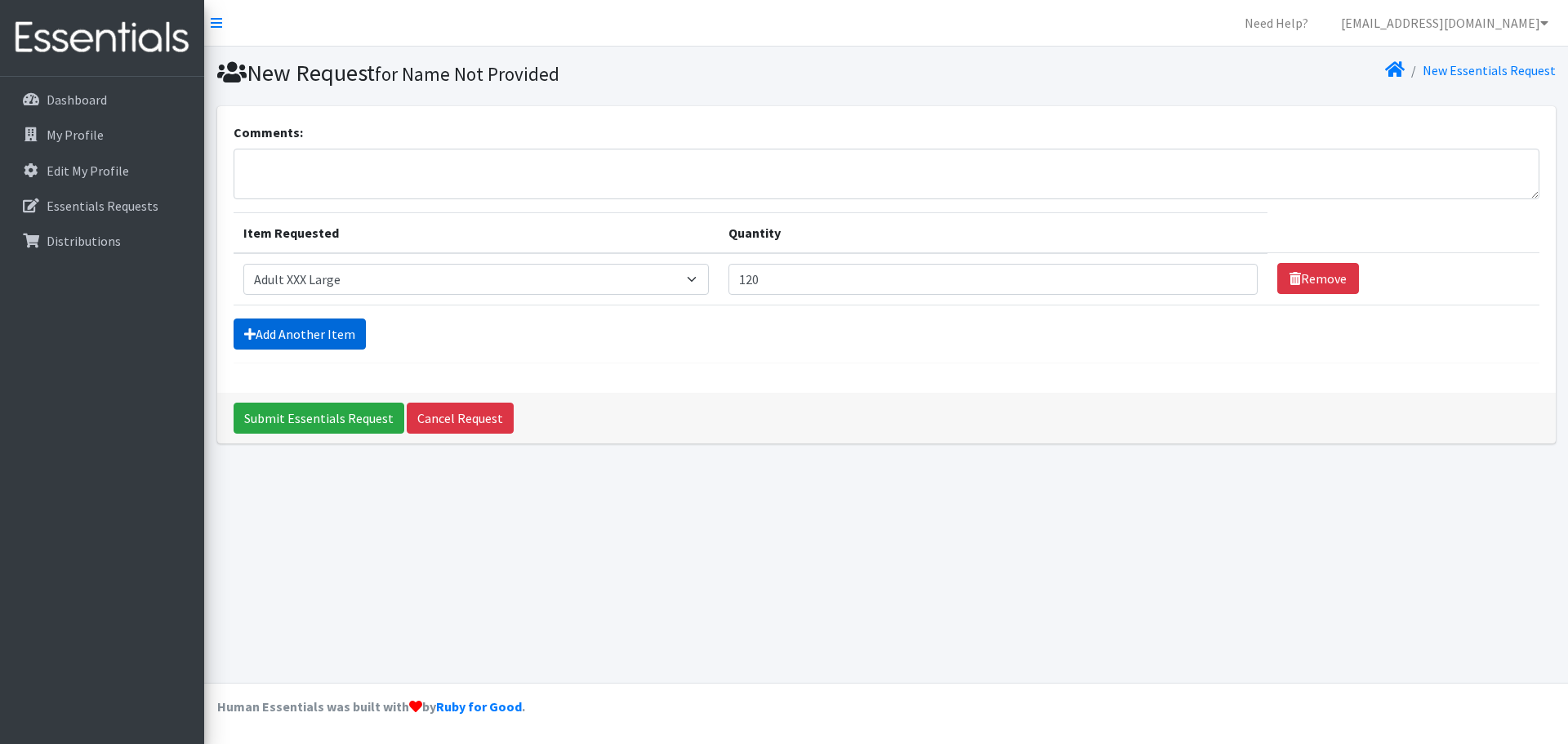
click at [306, 338] on link "Add Another Item" at bounding box center [299, 333] width 132 height 31
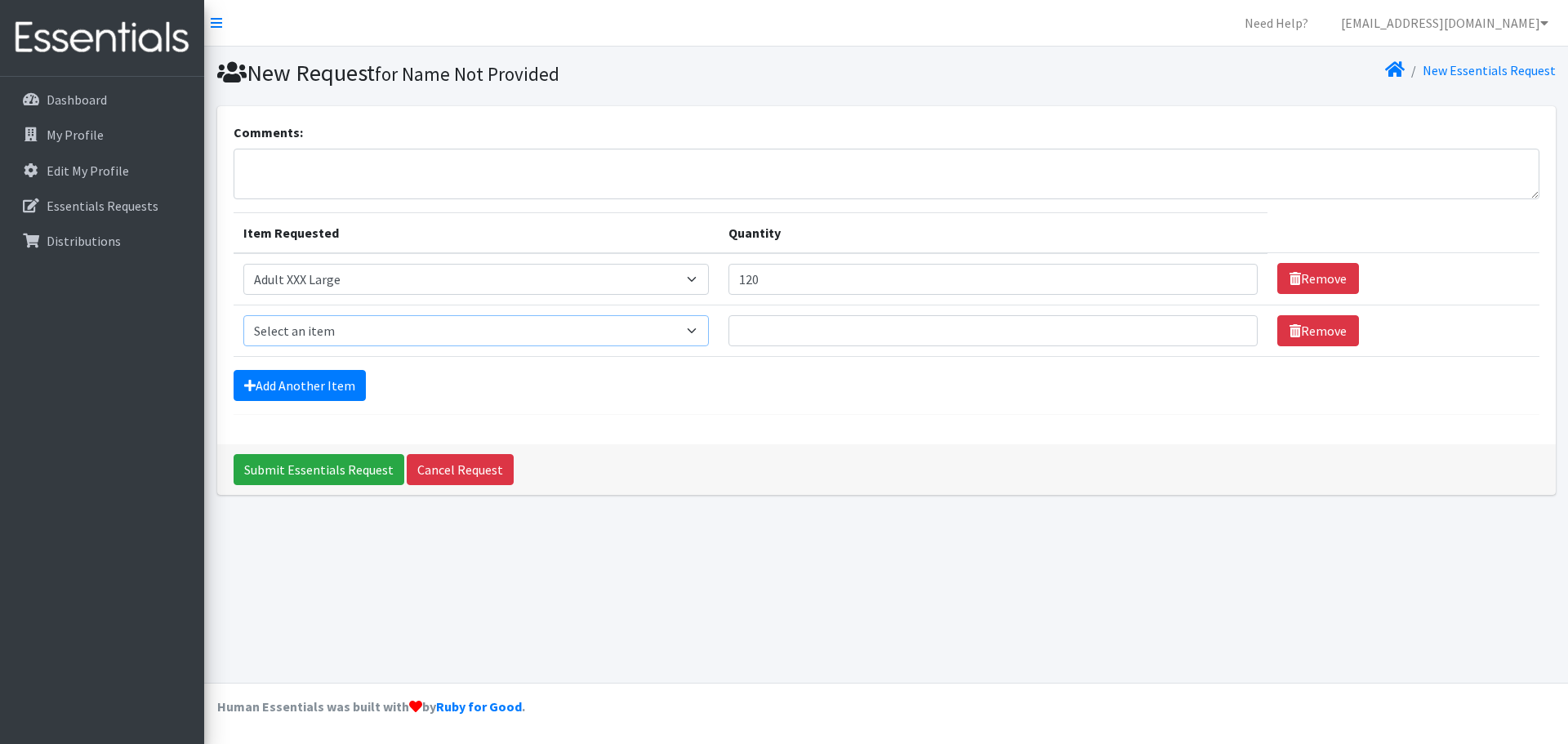
click at [309, 327] on select "Select an item Adult XXX Large Adult Large Adult XX Large Adult Medium Adult Sm…" at bounding box center [476, 331] width 466 height 31
select select "4934"
click at [243, 316] on select "Select an item Adult XXX Large Adult Large Adult XX Large Adult Medium Adult Sm…" at bounding box center [476, 331] width 466 height 31
click at [745, 332] on input "Quantity" at bounding box center [993, 331] width 529 height 31
type input "120"
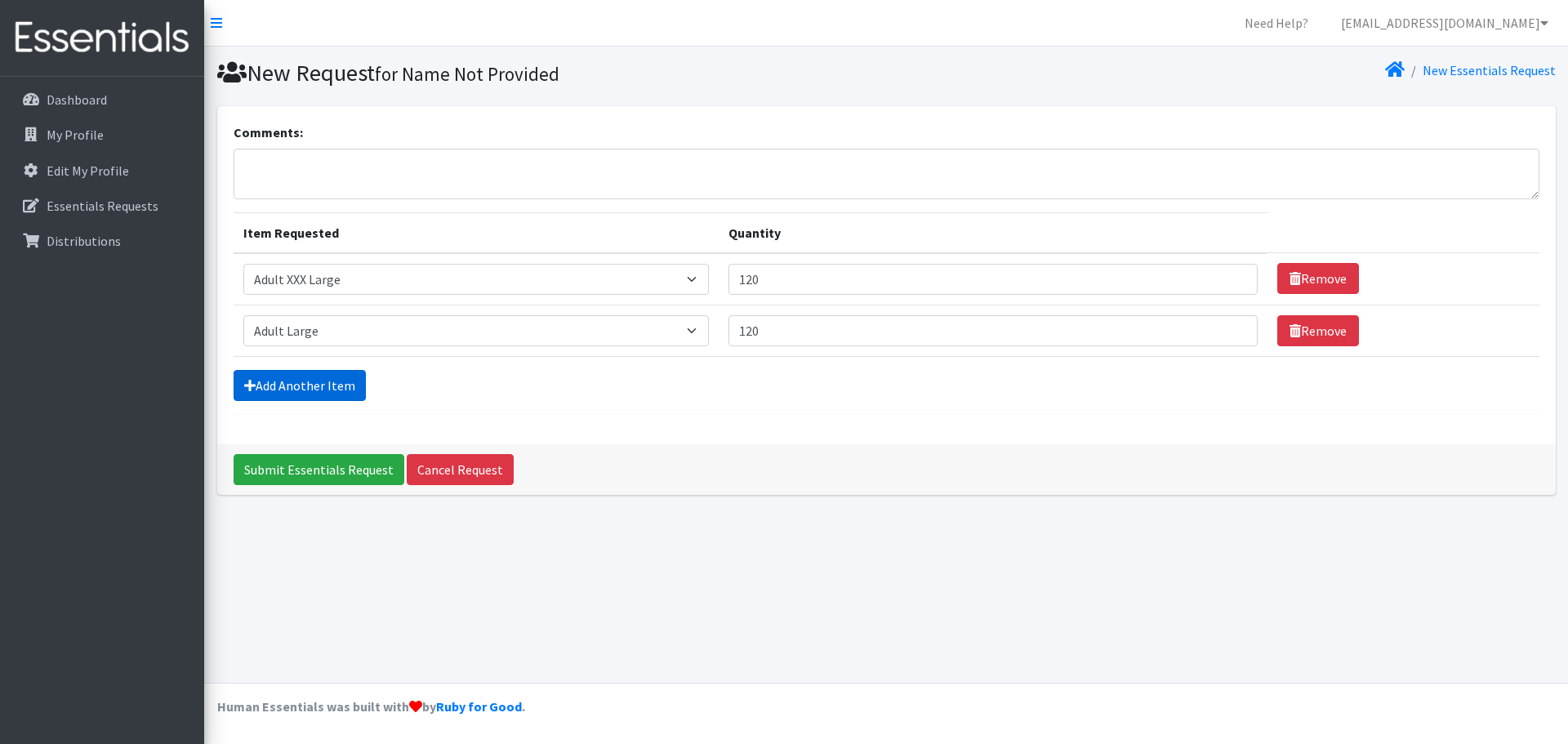
click at [292, 384] on link "Add Another Item" at bounding box center [299, 385] width 132 height 31
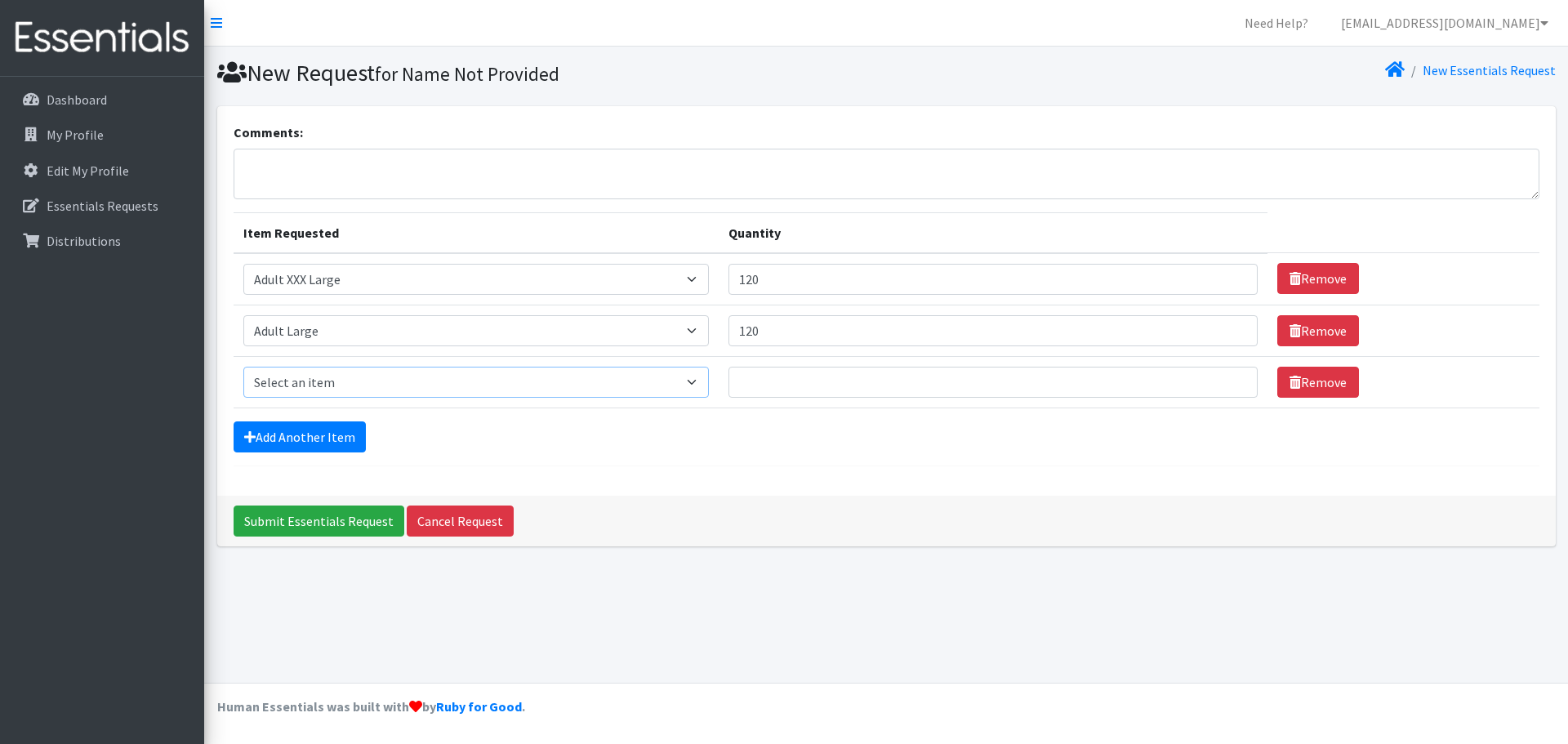
click at [267, 380] on select "Select an item Adult XXX Large Adult Large Adult XX Large Adult Medium Adult Sm…" at bounding box center [476, 382] width 466 height 31
select select "4933"
click at [243, 367] on select "Select an item Adult XXX Large Adult Large Adult XX Large Adult Medium Adult Sm…" at bounding box center [476, 382] width 466 height 31
click at [784, 387] on input "Quantity" at bounding box center [993, 382] width 529 height 31
type input "120"
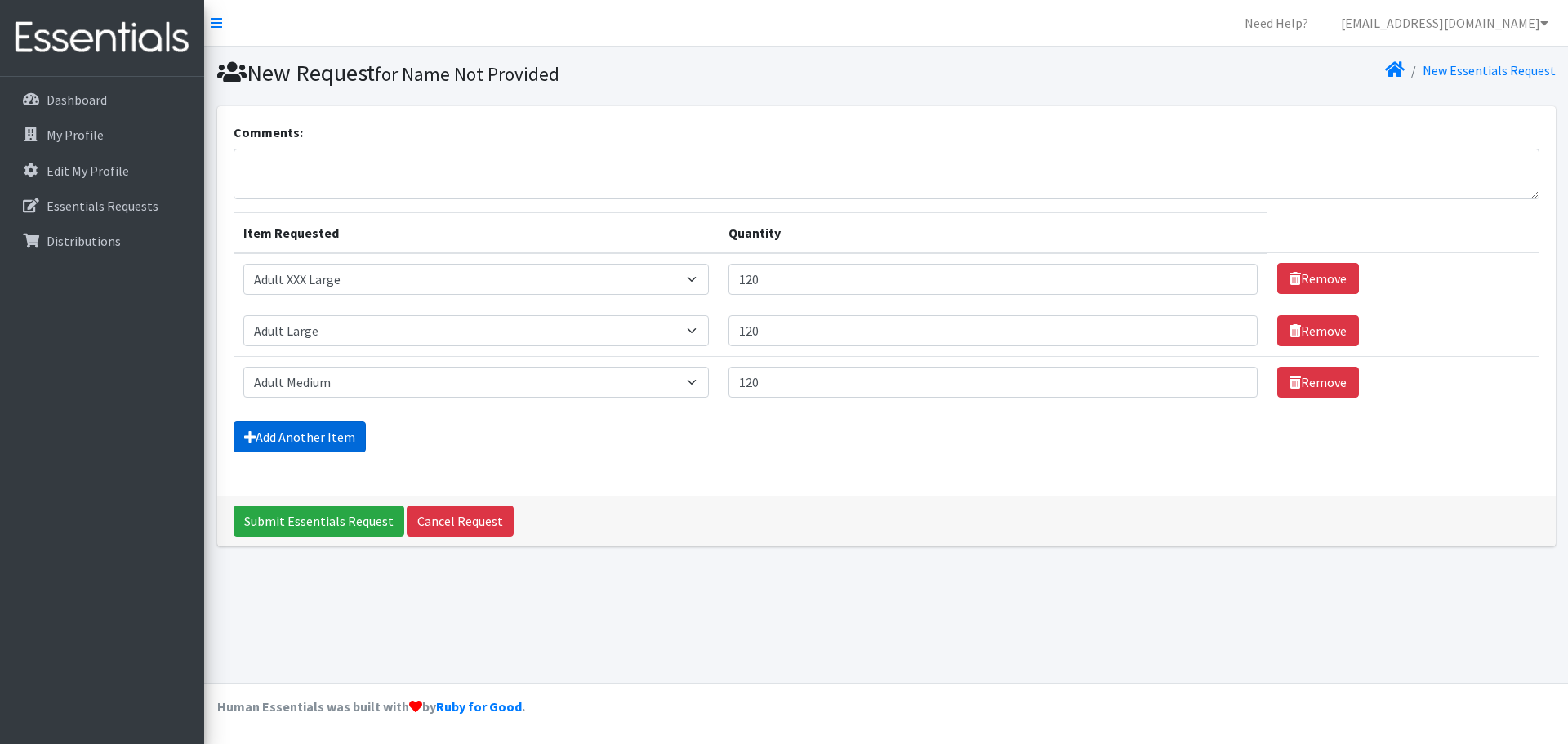
click at [275, 433] on link "Add Another Item" at bounding box center [299, 436] width 132 height 31
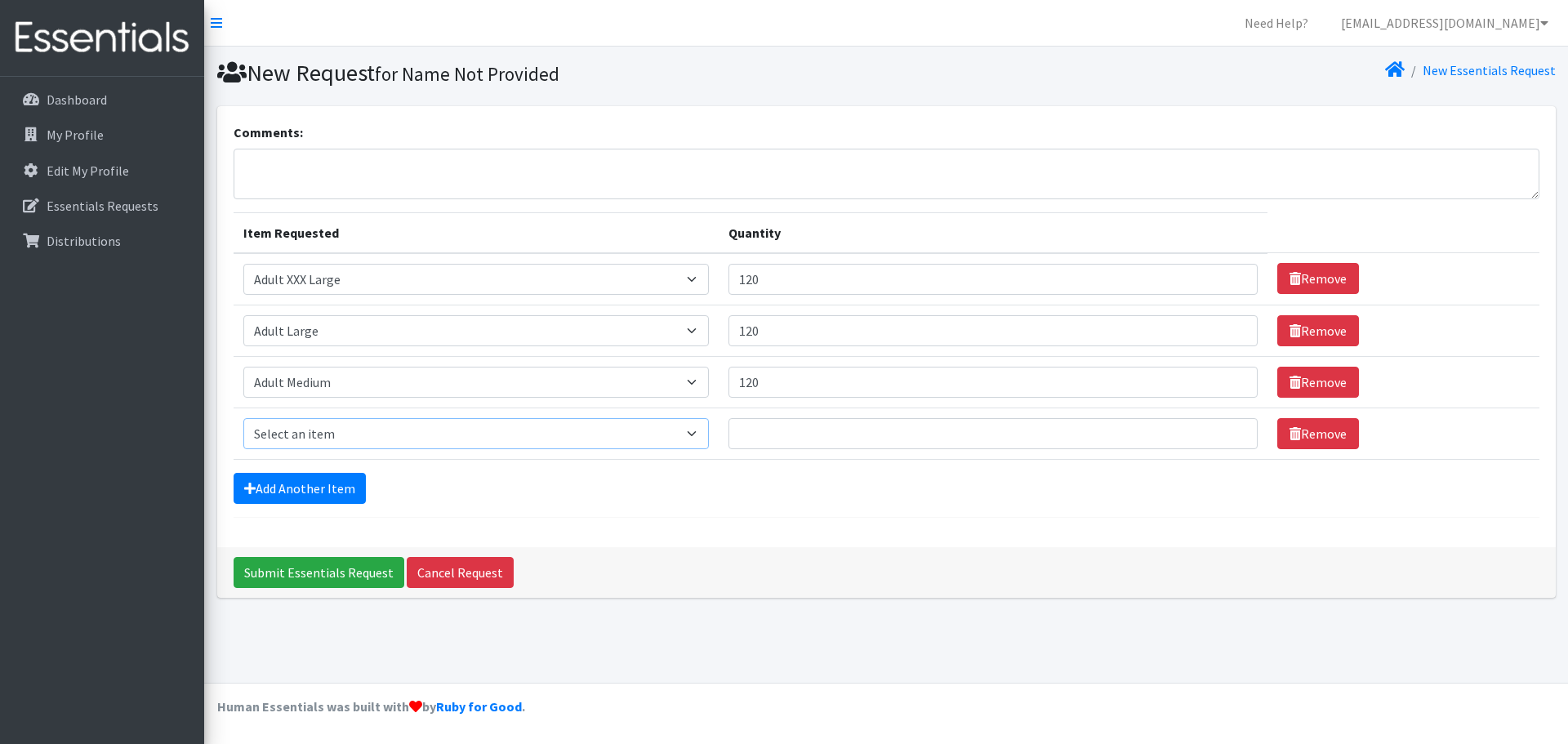
click at [279, 427] on select "Select an item Adult XXX Large Adult Large Adult XX Large Adult Medium Adult Sm…" at bounding box center [476, 434] width 466 height 31
select select "4738"
click at [243, 419] on select "Select an item Adult XXX Large Adult Large Adult XX Large Adult Medium Adult Sm…" at bounding box center [476, 434] width 466 height 31
click at [858, 444] on input "Quantity" at bounding box center [993, 434] width 529 height 31
type input "120"
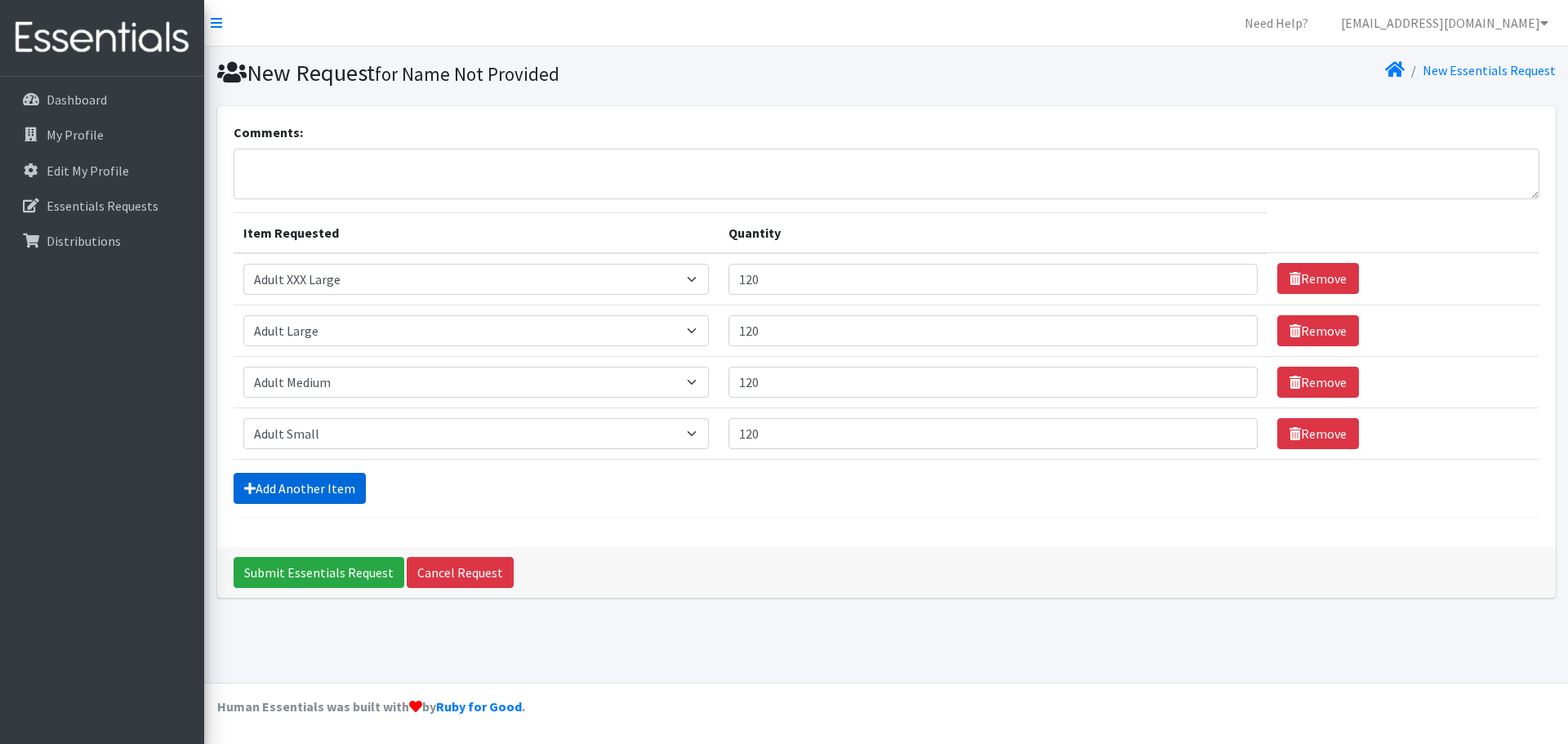
click at [270, 487] on link "Add Another Item" at bounding box center [299, 488] width 132 height 31
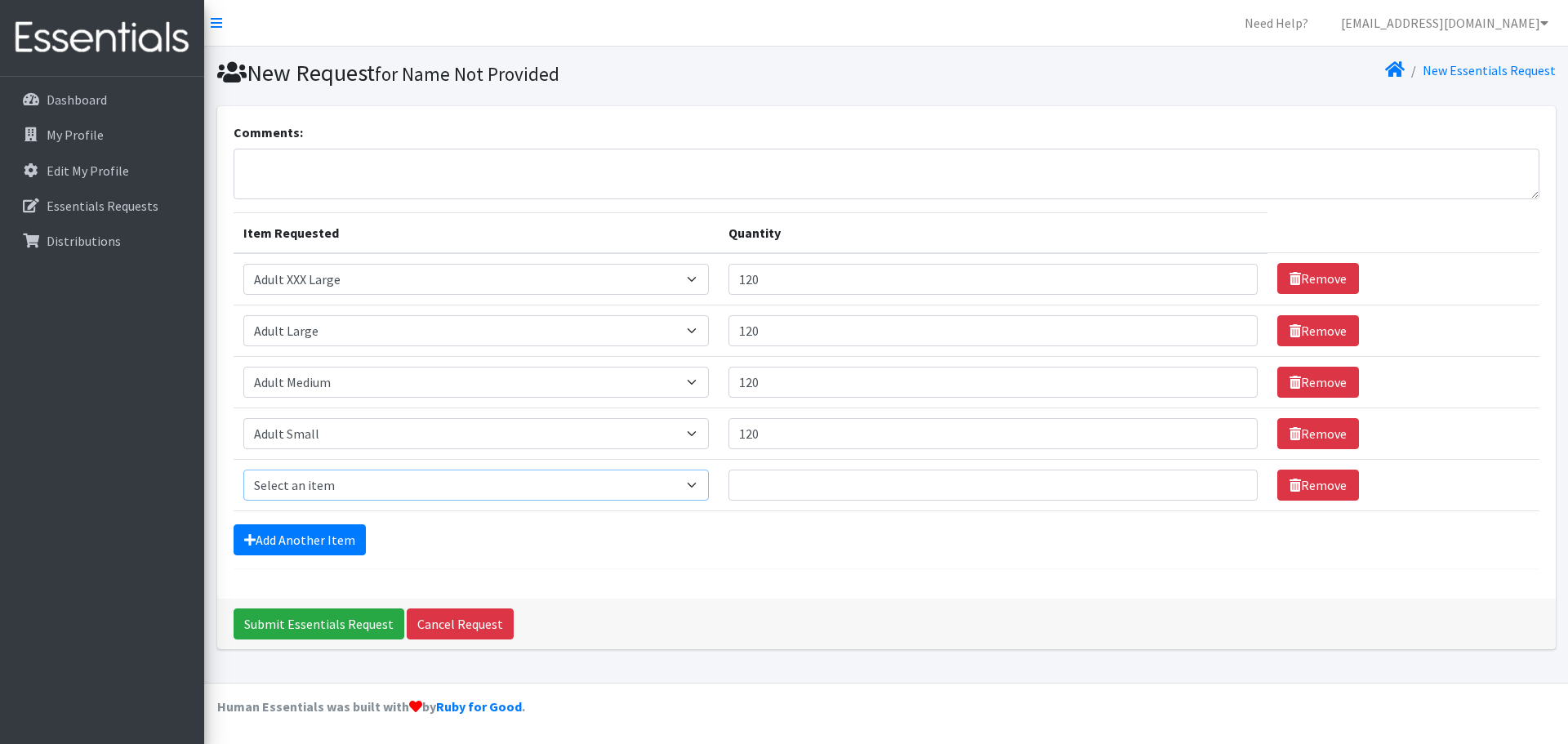
click at [287, 480] on select "Select an item Adult XXX Large Adult Large Adult XX Large Adult Medium Adult Sm…" at bounding box center [476, 485] width 466 height 31
select select "4935"
click at [243, 470] on select "Select an item Adult XXX Large Adult Large Adult XX Large Adult Medium Adult Sm…" at bounding box center [476, 485] width 466 height 31
click at [829, 498] on input "Quantity" at bounding box center [993, 485] width 529 height 31
type input "120"
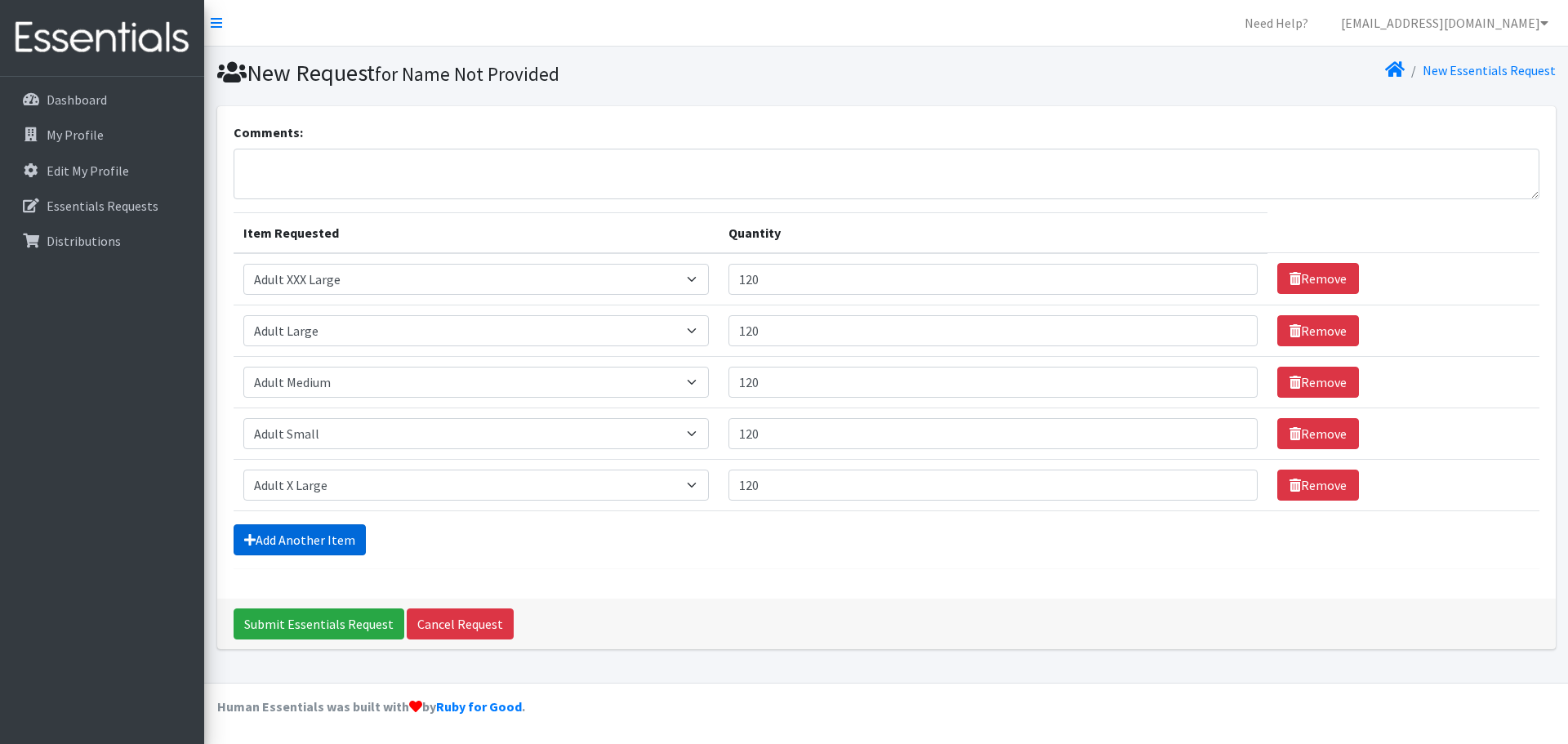
drag, startPoint x: 279, startPoint y: 548, endPoint x: 279, endPoint y: 537, distance: 11.0
click at [279, 547] on link "Add Another Item" at bounding box center [299, 540] width 132 height 31
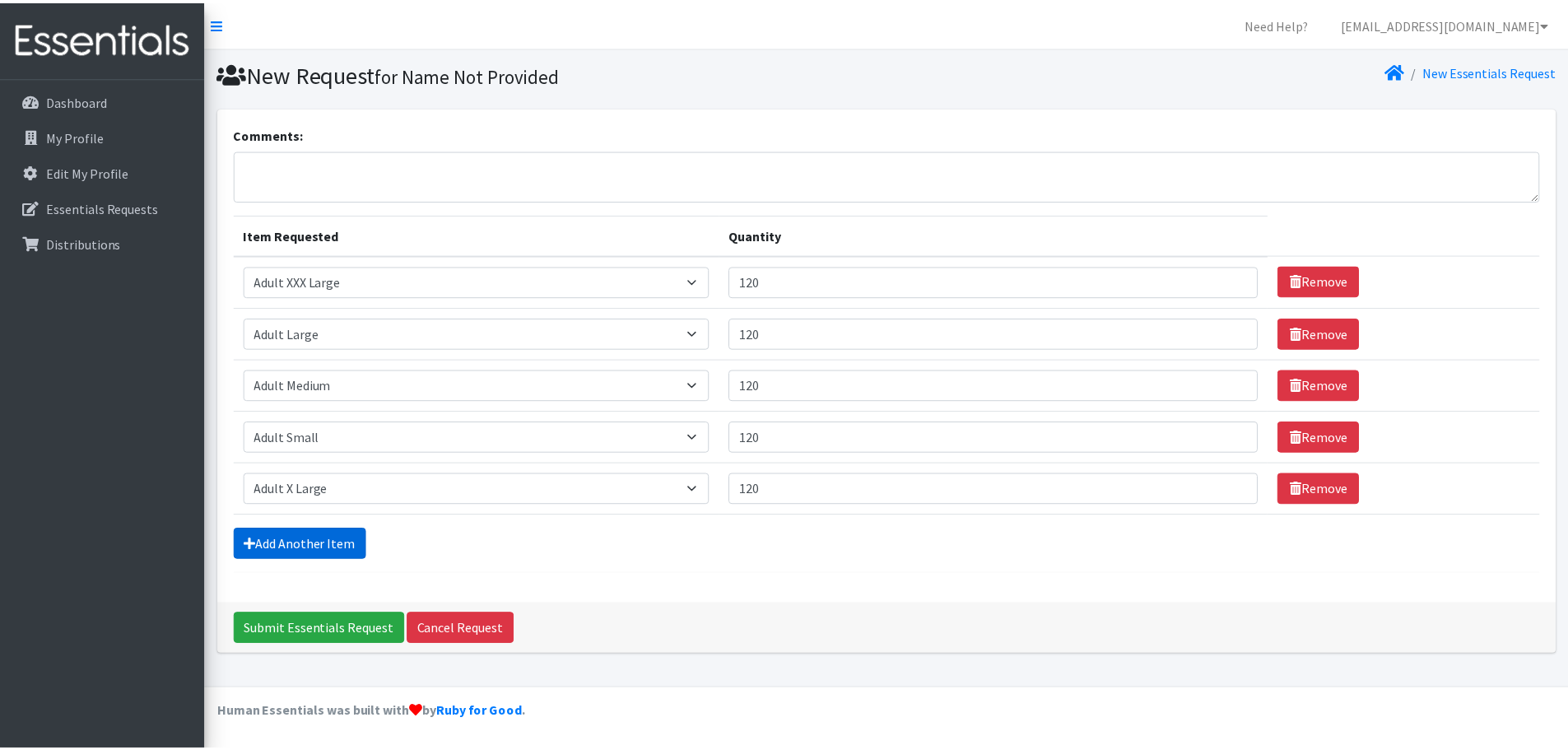
scroll to position [31, 0]
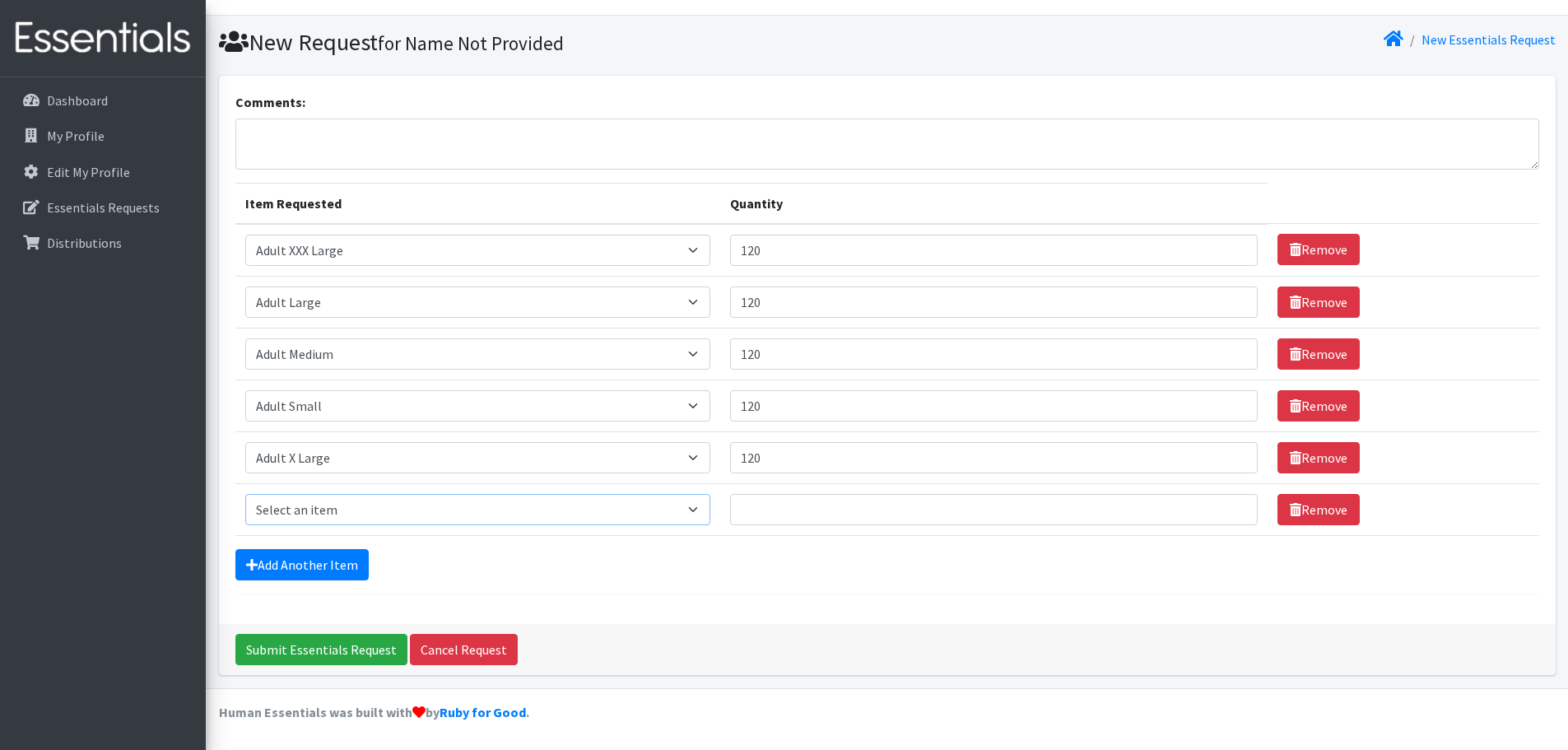
click at [296, 502] on select "Select an item Adult XXX Large Adult Large Adult XX Large Adult Medium Adult Sm…" at bounding box center [477, 510] width 465 height 31
select select "414"
click at [245, 495] on select "Select an item Adult XXX Large Adult Large Adult XX Large Adult Medium Adult Sm…" at bounding box center [477, 510] width 465 height 31
click at [801, 518] on input "Quantity" at bounding box center [994, 510] width 528 height 31
type input "200"
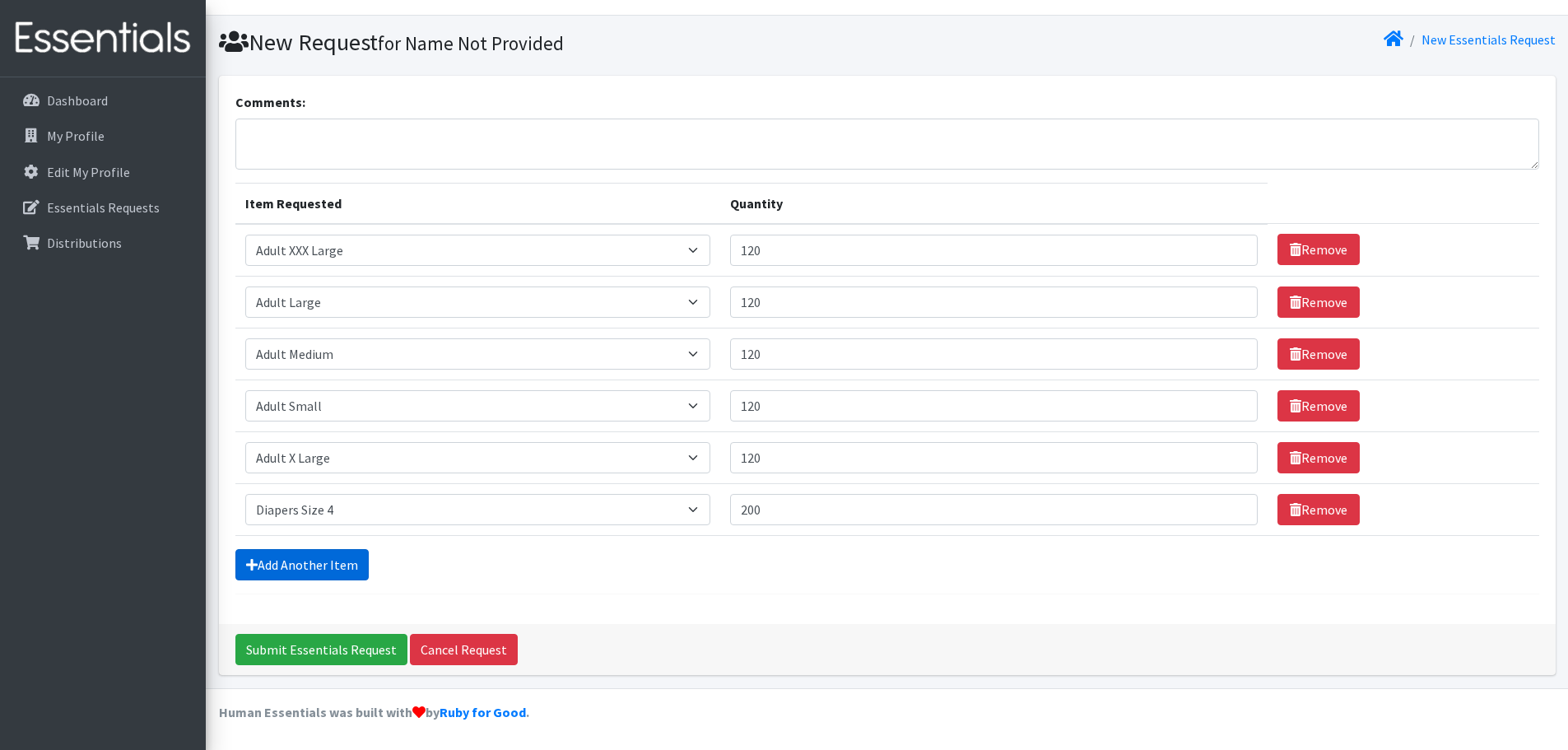
click at [287, 556] on link "Add Another Item" at bounding box center [302, 565] width 133 height 31
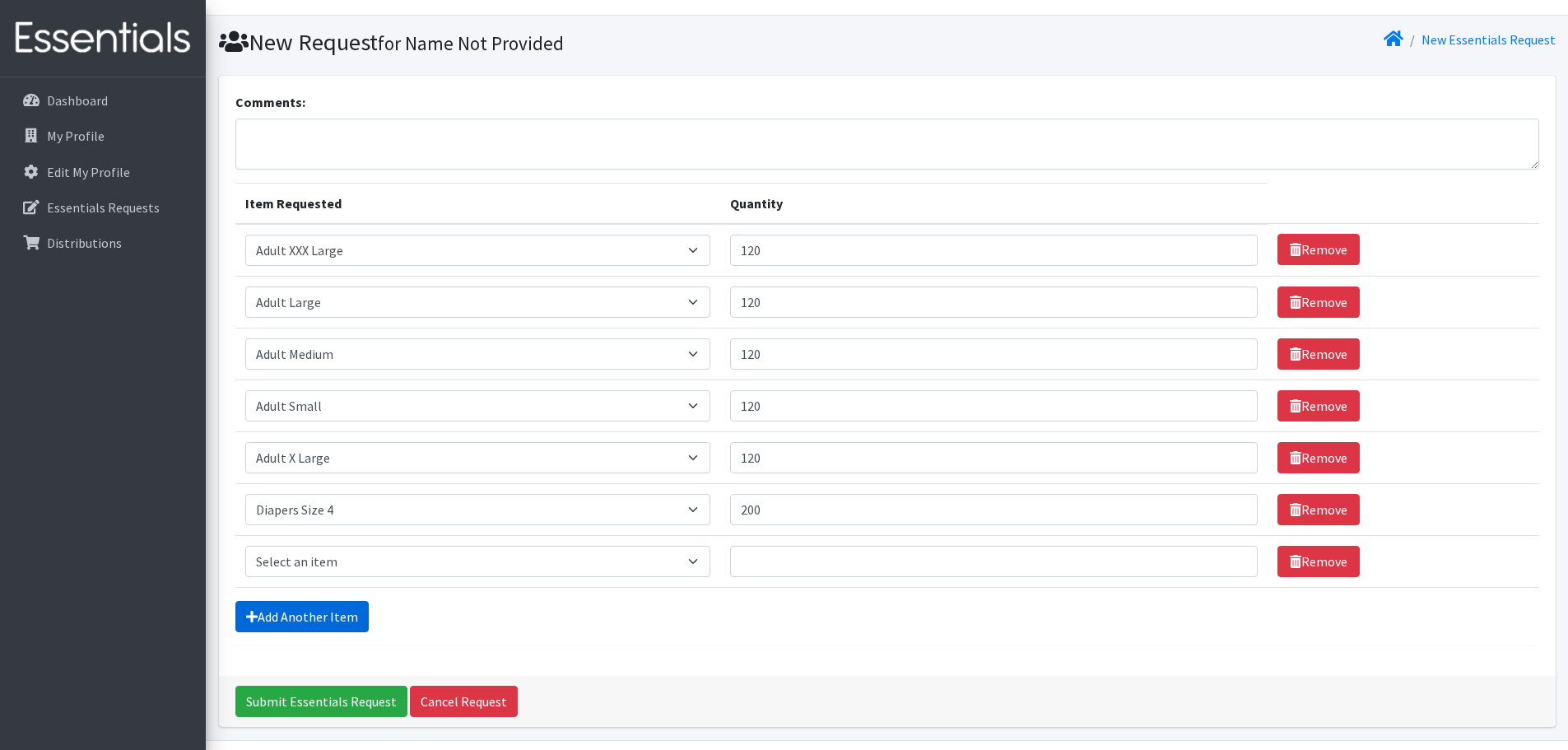
scroll to position [83, 0]
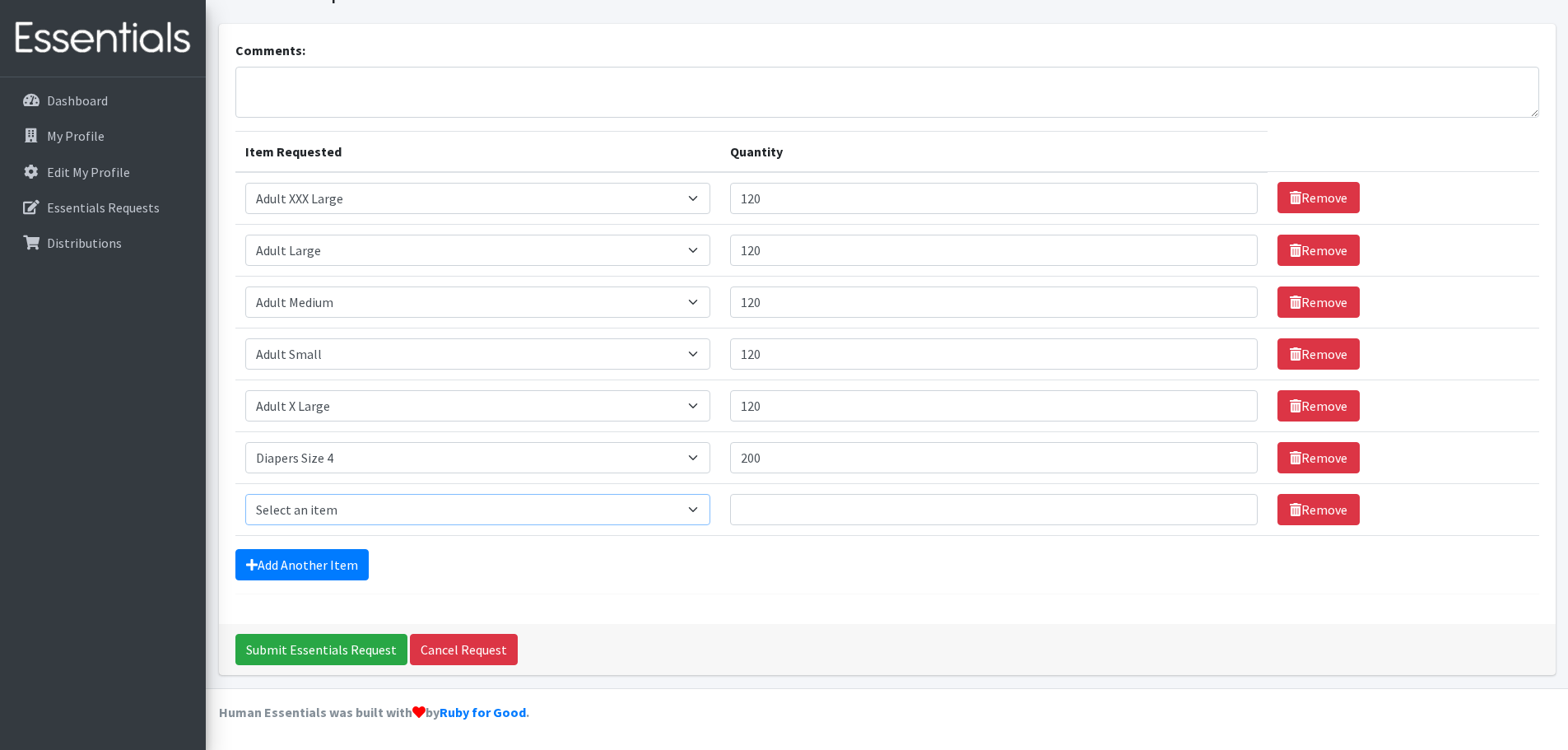
click at [280, 505] on select "Select an item Adult XXX Large Adult Large Adult XX Large Adult Medium Adult Sm…" at bounding box center [477, 510] width 465 height 31
select select "415"
click at [245, 495] on select "Select an item Adult XXX Large Adult Large Adult XX Large Adult Medium Adult Sm…" at bounding box center [477, 510] width 465 height 31
click at [804, 512] on input "Quantity" at bounding box center [994, 510] width 528 height 31
drag, startPoint x: 796, startPoint y: 514, endPoint x: 738, endPoint y: 515, distance: 58.0
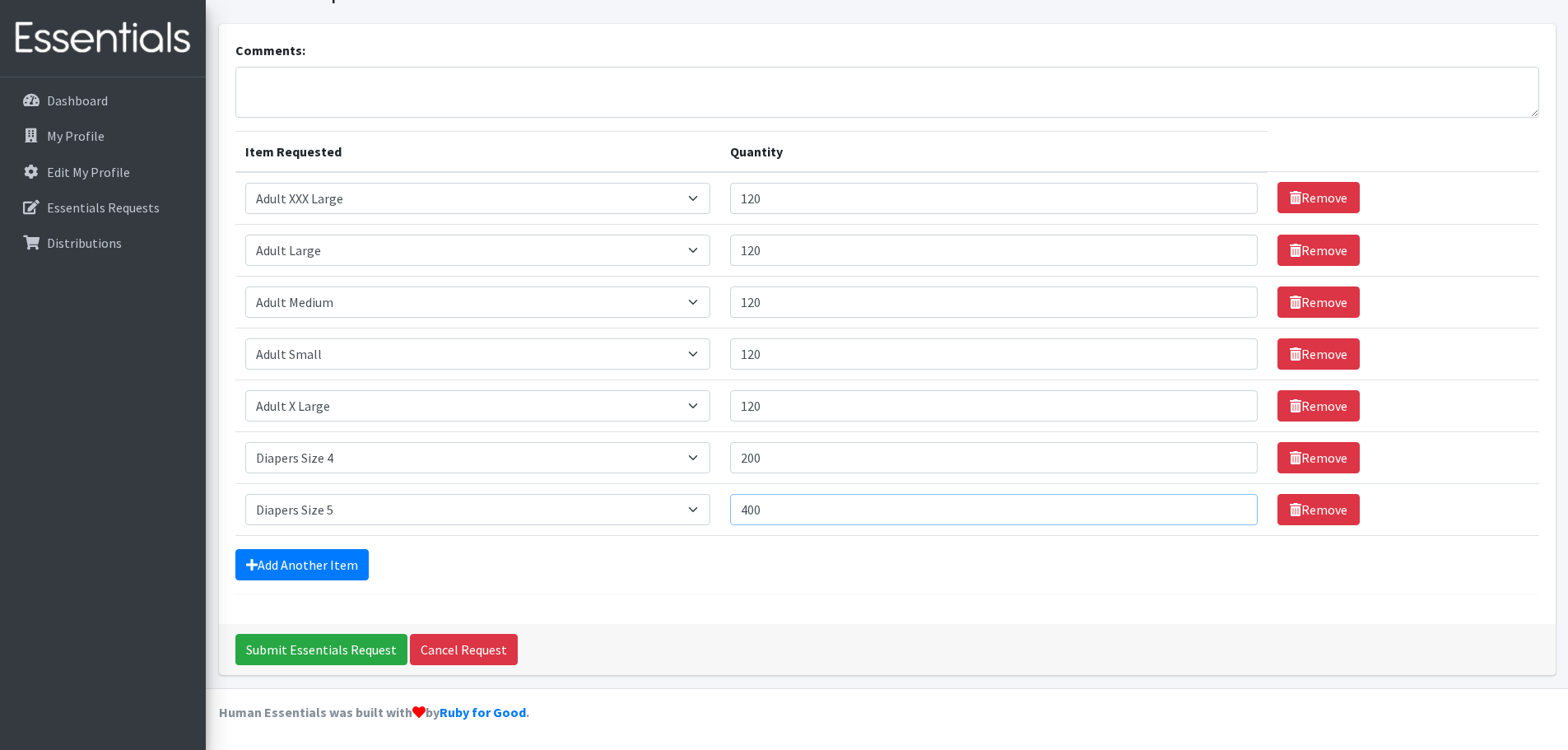
click at [738, 515] on td "Quantity 400" at bounding box center [994, 510] width 548 height 52
click at [251, 574] on link "Add Another Item" at bounding box center [302, 565] width 133 height 31
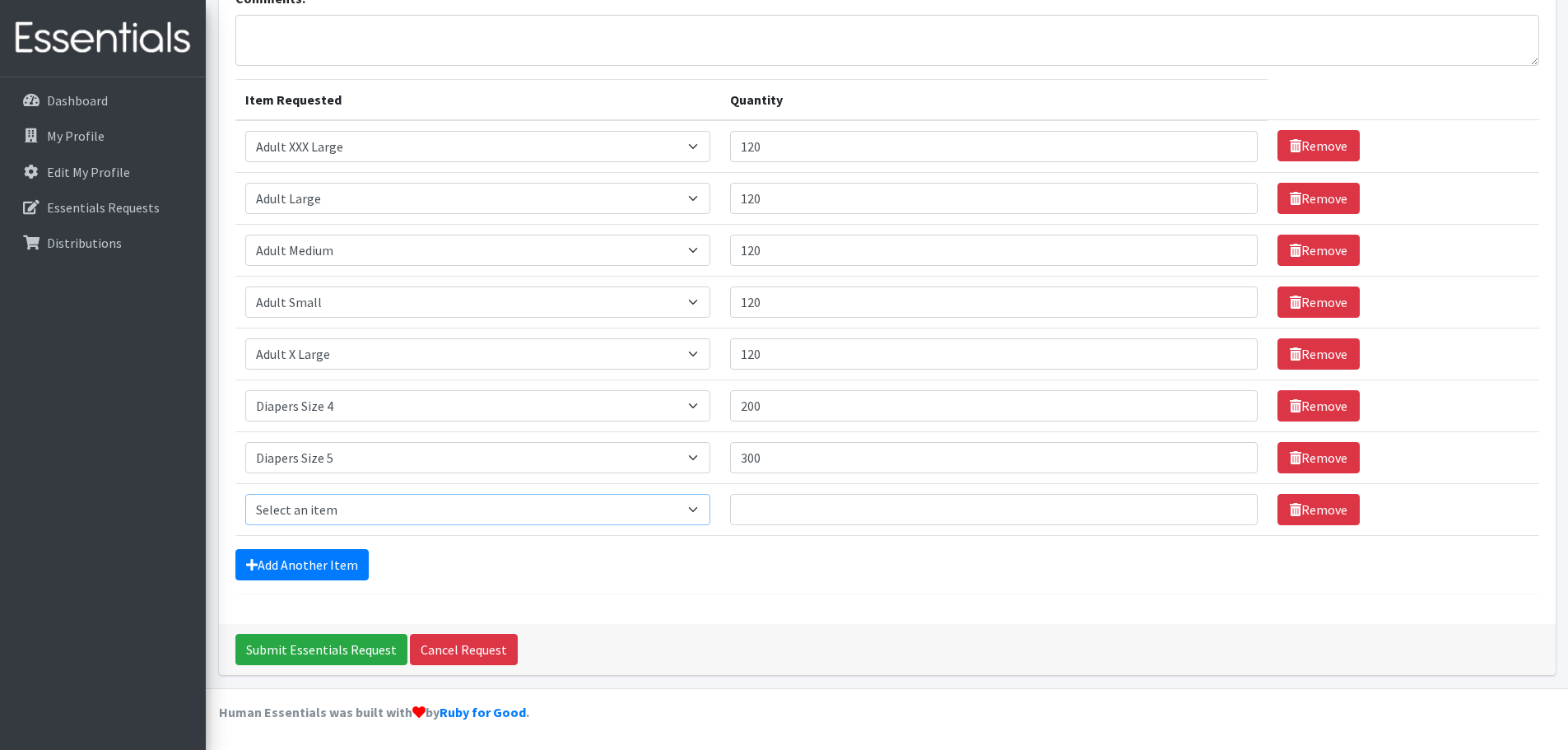
click at [313, 509] on select "Select an item Adult XXX Large Adult Large Adult XX Large Adult Medium Adult Sm…" at bounding box center [477, 510] width 465 height 31
click at [616, 592] on form "Comments: Item Requested Quantity Item Requested Select an item Adult XXX Large…" at bounding box center [887, 291] width 1304 height 607
drag, startPoint x: 778, startPoint y: 459, endPoint x: 745, endPoint y: 458, distance: 33.0
click at [745, 458] on input "300" at bounding box center [994, 458] width 528 height 31
type input "500"
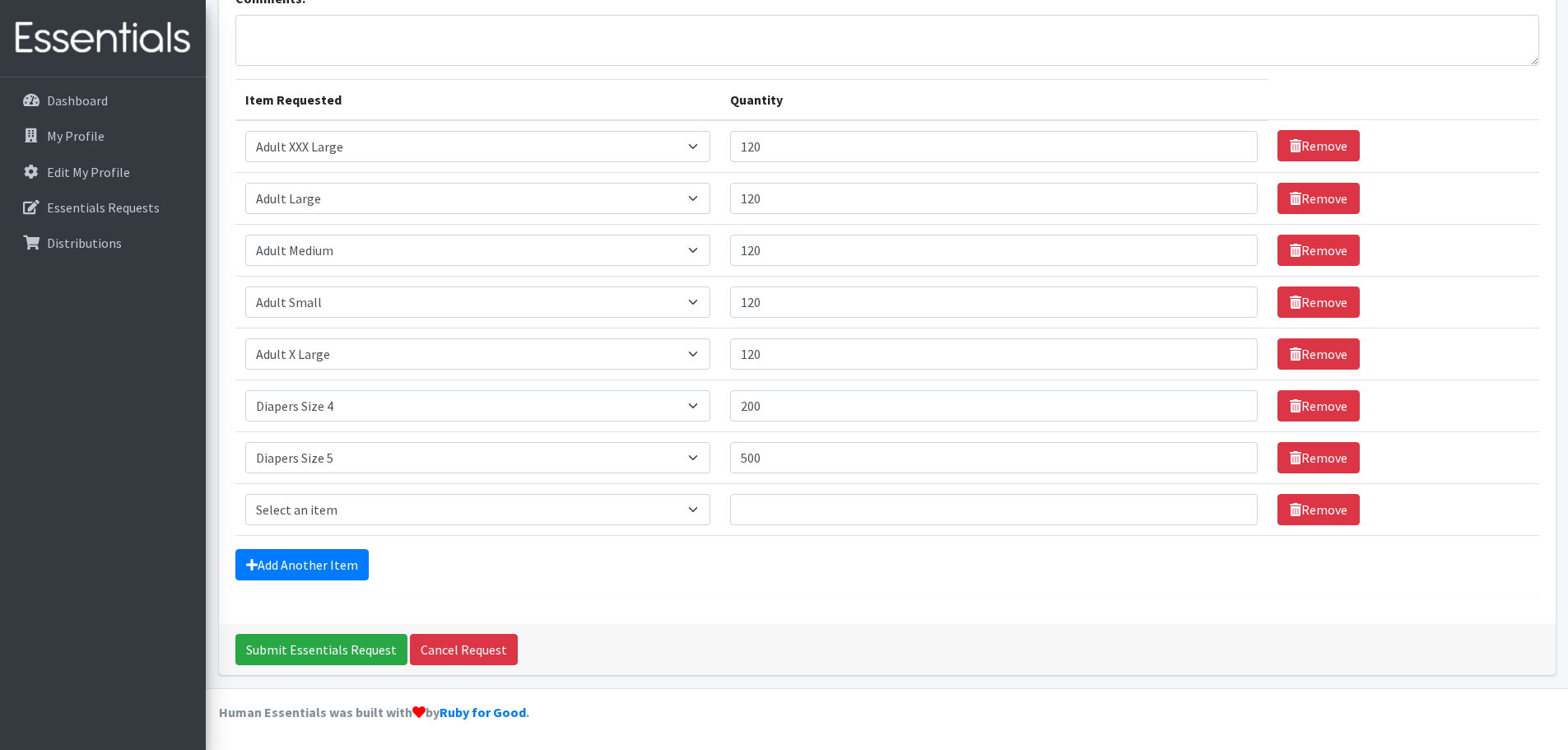
click at [633, 614] on div "Comments: Item Requested Quantity Item Requested Select an item Adult XXX Large…" at bounding box center [887, 298] width 1337 height 652
click at [1292, 515] on link "Remove" at bounding box center [1319, 510] width 82 height 31
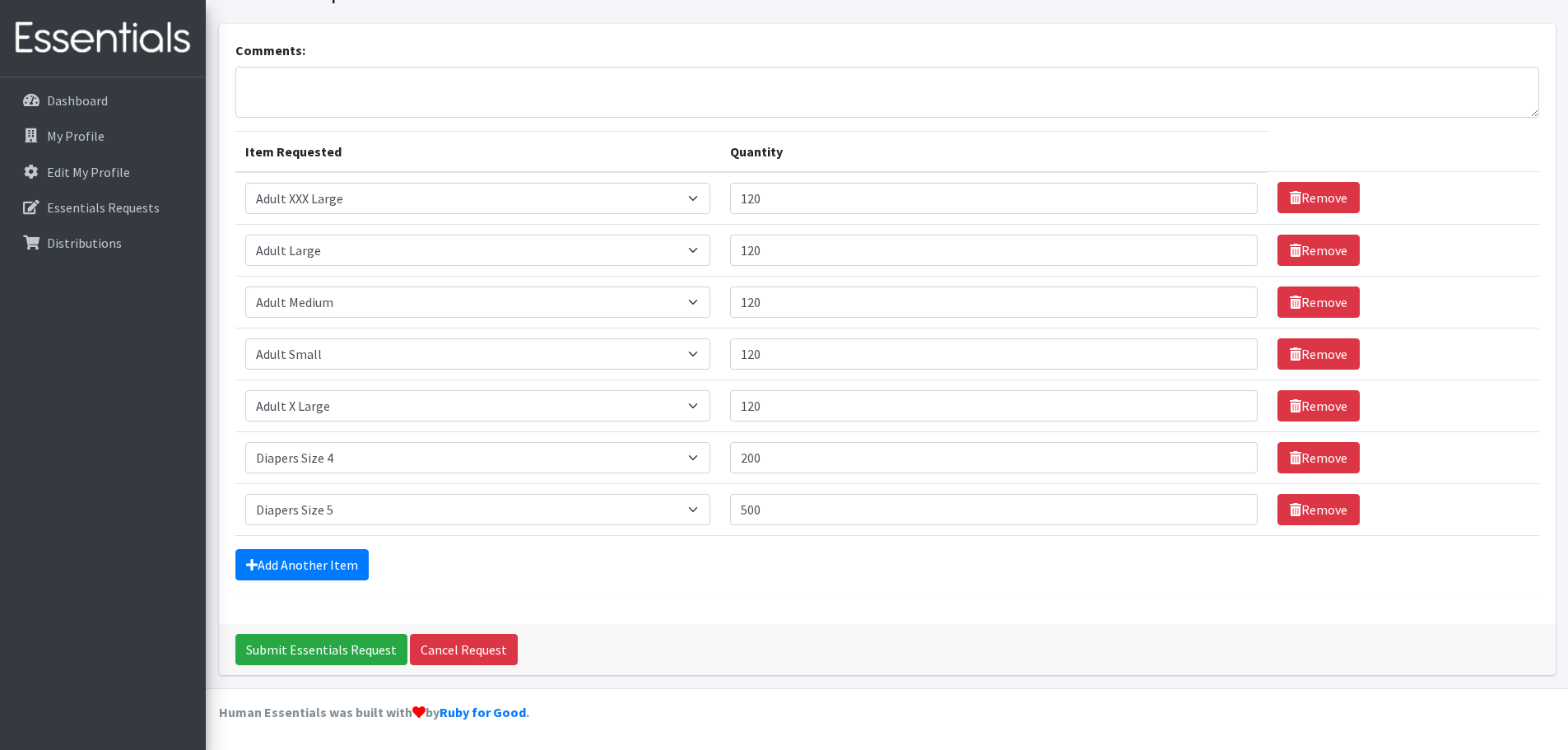
scroll to position [83, 0]
click at [471, 75] on textarea "Comments:" at bounding box center [887, 91] width 1304 height 51
click at [320, 81] on textarea "I am bringing size 1 and 2's back" at bounding box center [887, 91] width 1304 height 51
click at [496, 85] on textarea "I am bringing diapers size 1 and 2's back" at bounding box center [887, 91] width 1304 height 51
type textarea "I am bringing diapers size 1 and 2's back."
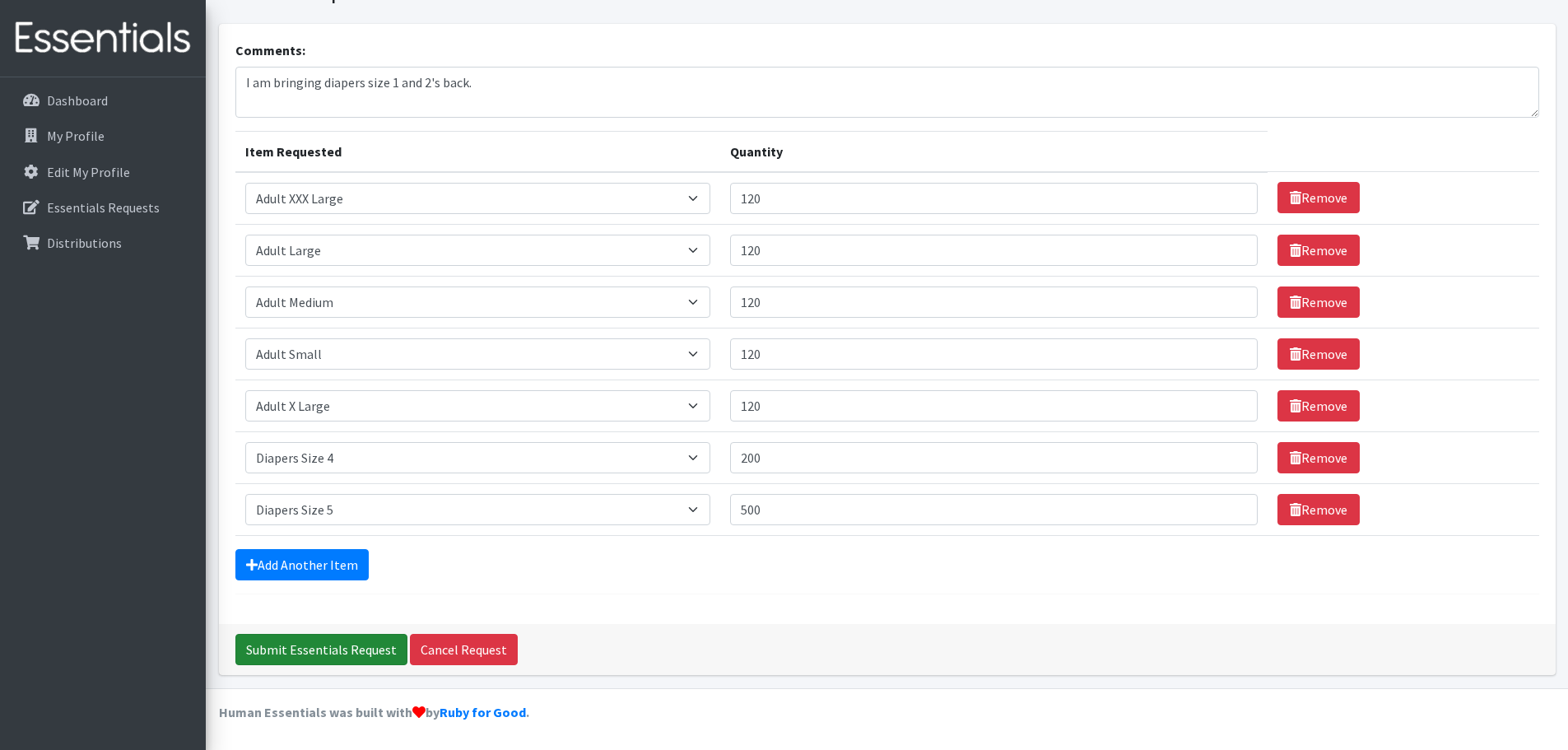
click at [293, 642] on input "Submit Essentials Request" at bounding box center [321, 650] width 172 height 31
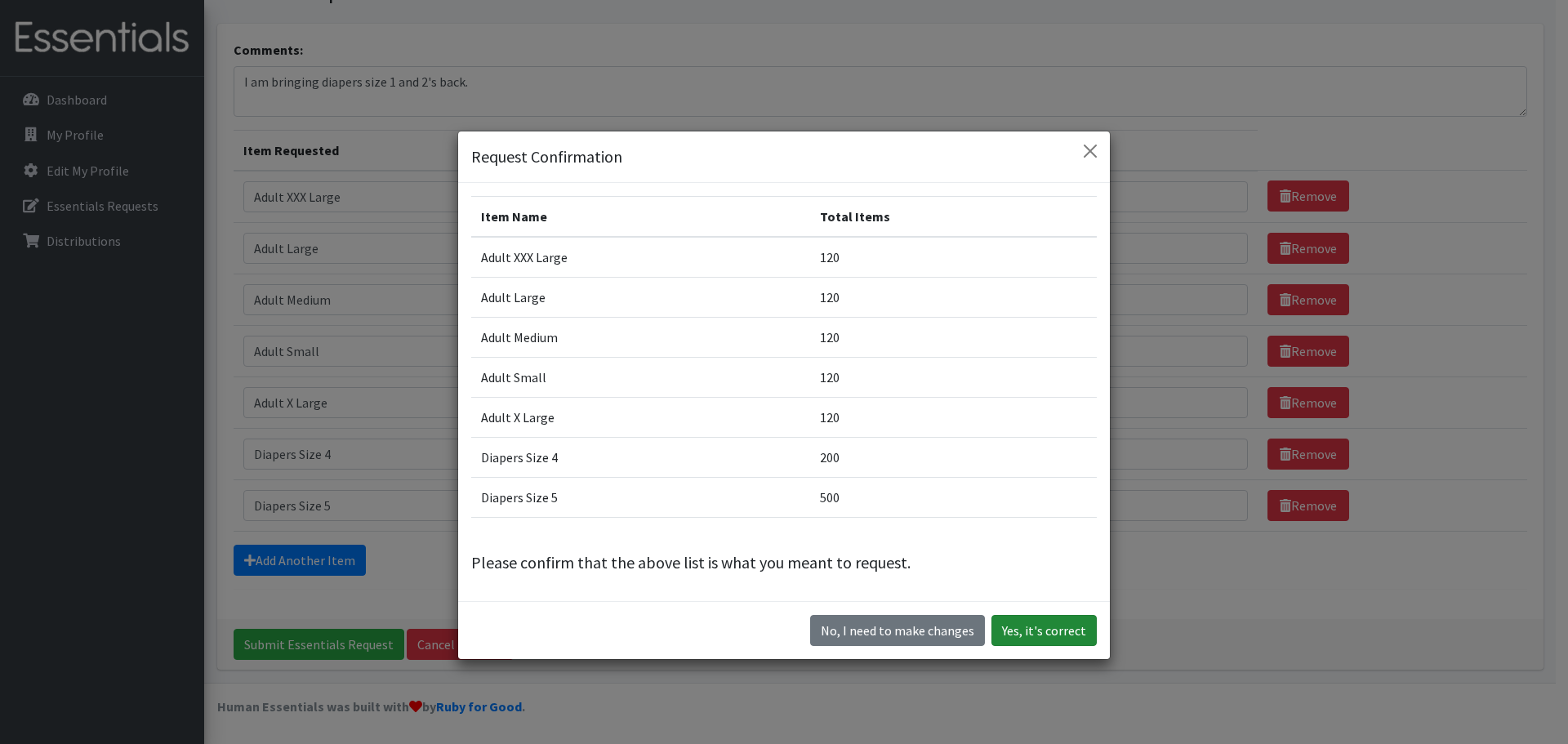
click at [1027, 631] on button "Yes, it's correct" at bounding box center [1044, 630] width 106 height 31
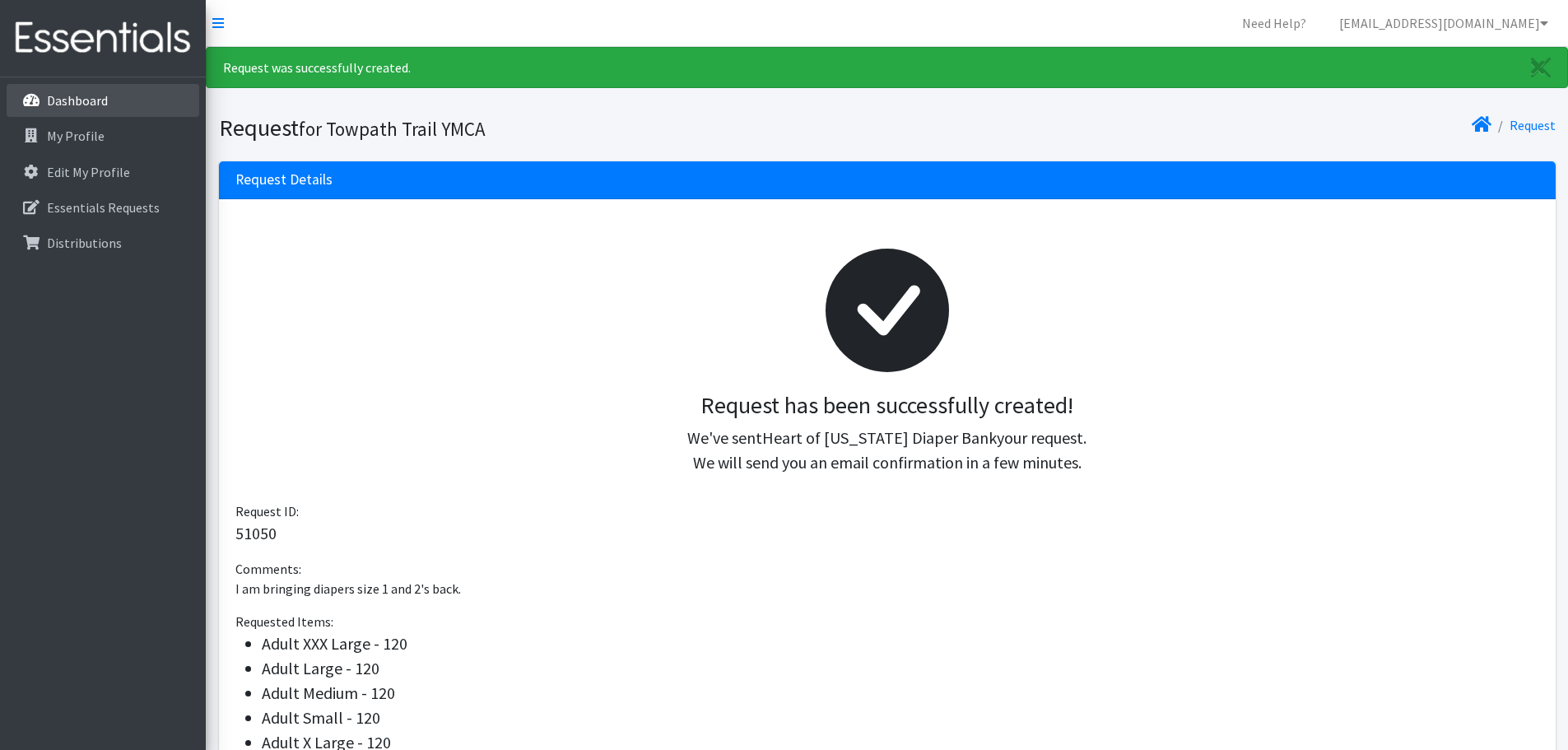
click at [87, 108] on p "Dashboard" at bounding box center [77, 100] width 61 height 16
